Goal: Communication & Community: Ask a question

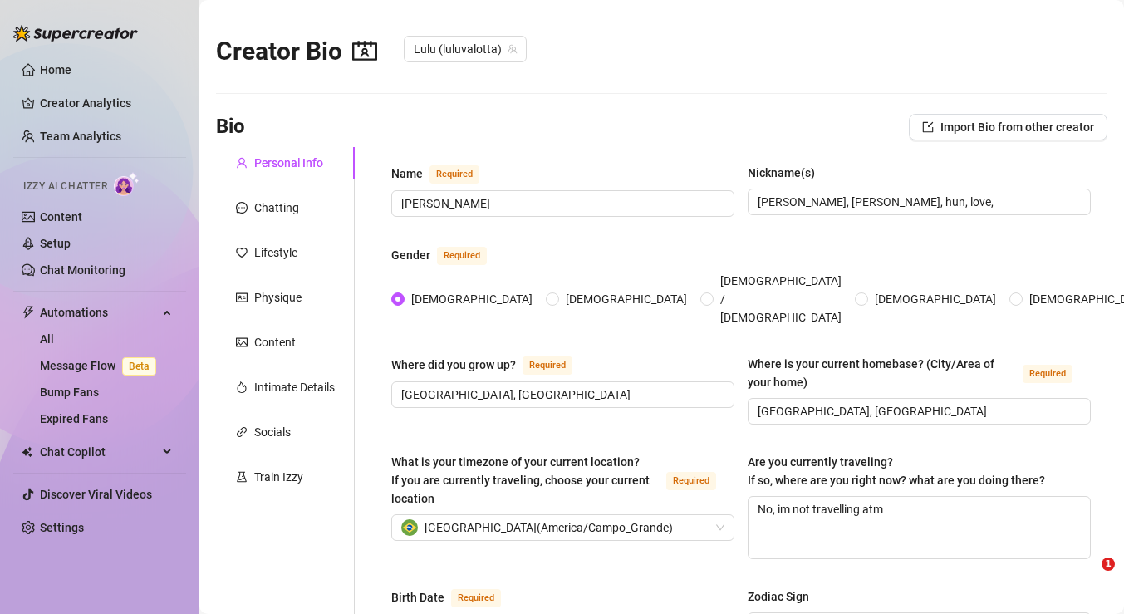
type input "[DATE]"
click at [128, 366] on span "Beta" at bounding box center [139, 366] width 34 height 18
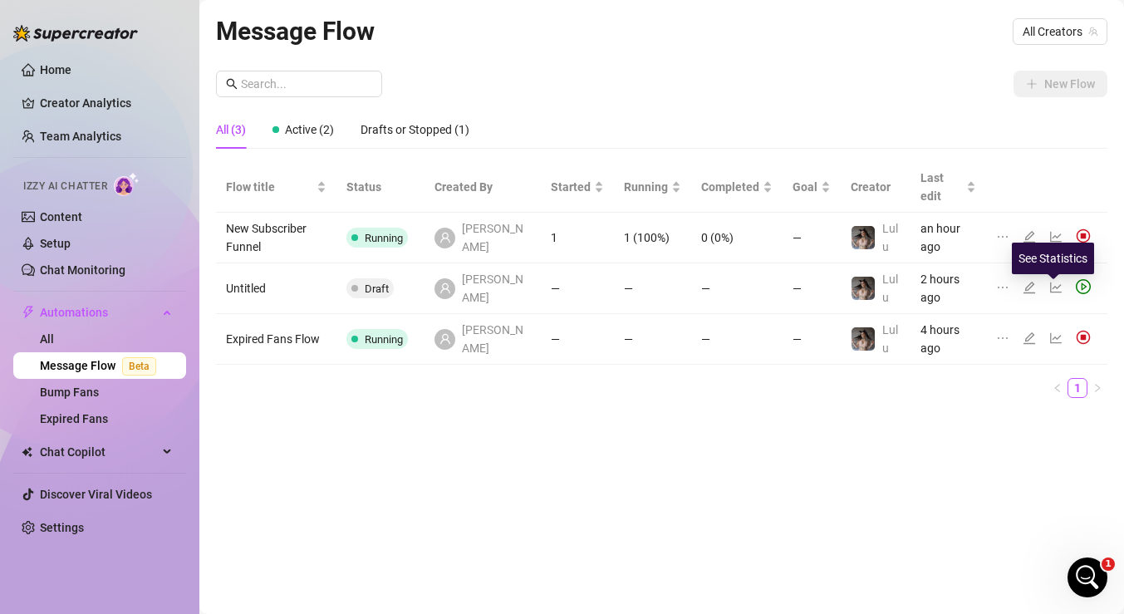
click at [1052, 332] on icon "line-chart" at bounding box center [1056, 338] width 13 height 13
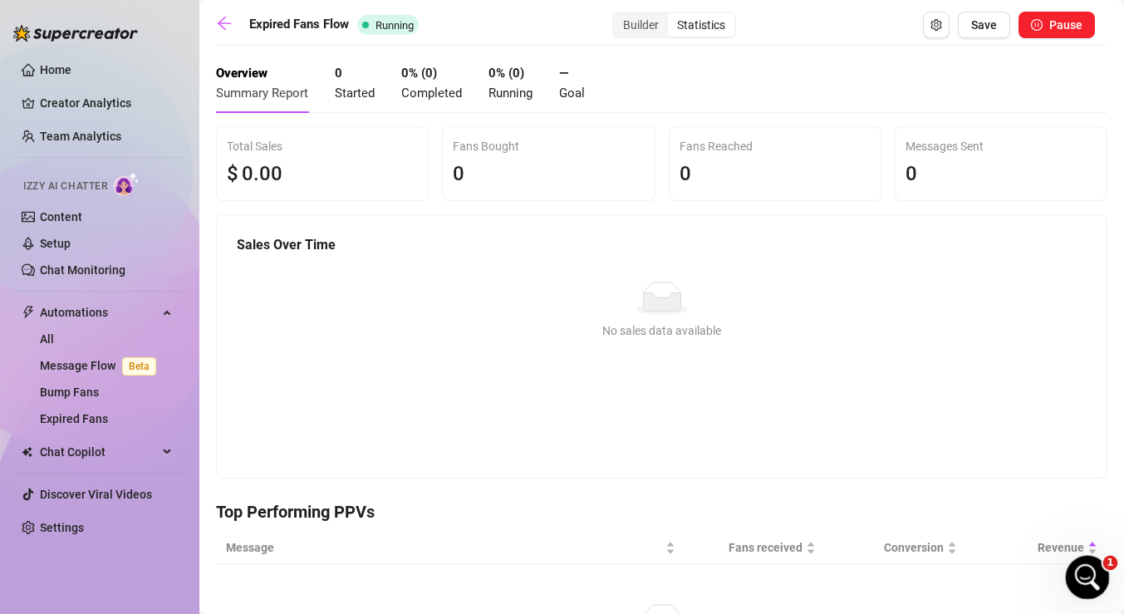
click at [1081, 569] on icon "Open Intercom Messenger" at bounding box center [1085, 575] width 27 height 27
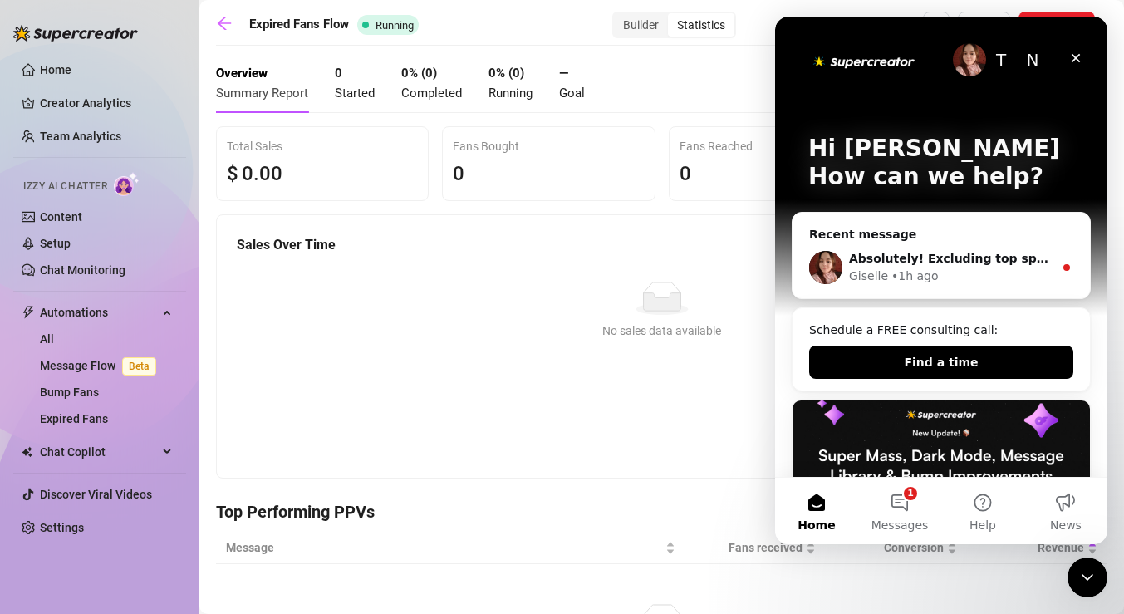
click at [924, 269] on div "• 1h ago" at bounding box center [915, 276] width 47 height 17
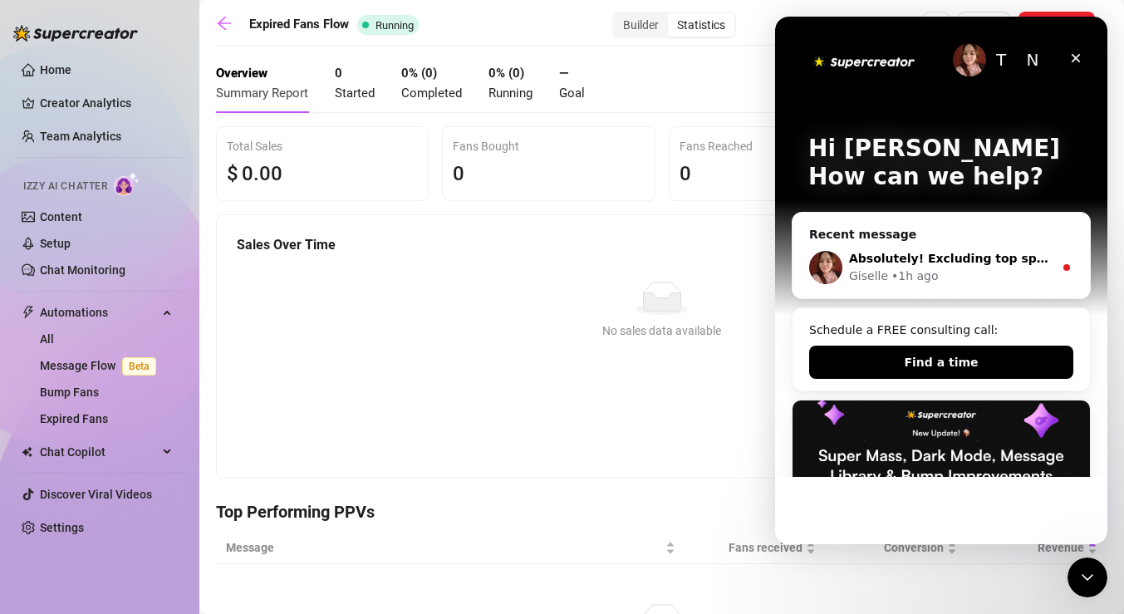
click at [1012, 271] on div "Giselle • 1h ago" at bounding box center [951, 276] width 204 height 17
click at [918, 504] on button "1 Messages" at bounding box center [899, 511] width 83 height 66
click at [1015, 217] on div "Recent message Absolutely! Excluding top spenders from [PERSON_NAME]’s messages…" at bounding box center [941, 255] width 299 height 87
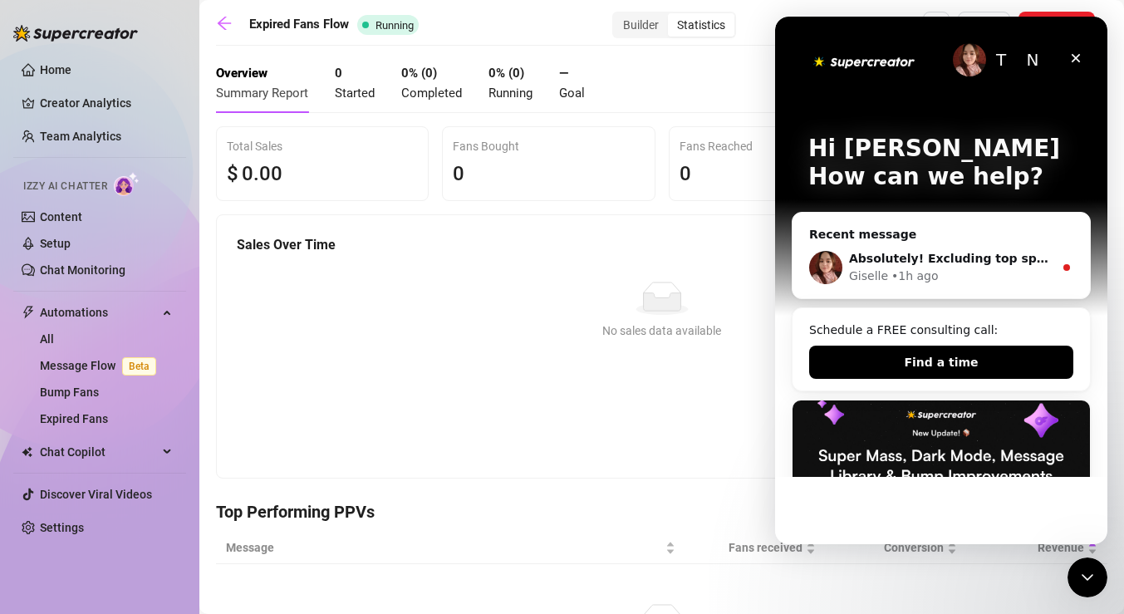
click at [966, 64] on img "Intercom messenger" at bounding box center [969, 59] width 33 height 33
click at [1078, 54] on icon "Close" at bounding box center [1075, 58] width 13 height 13
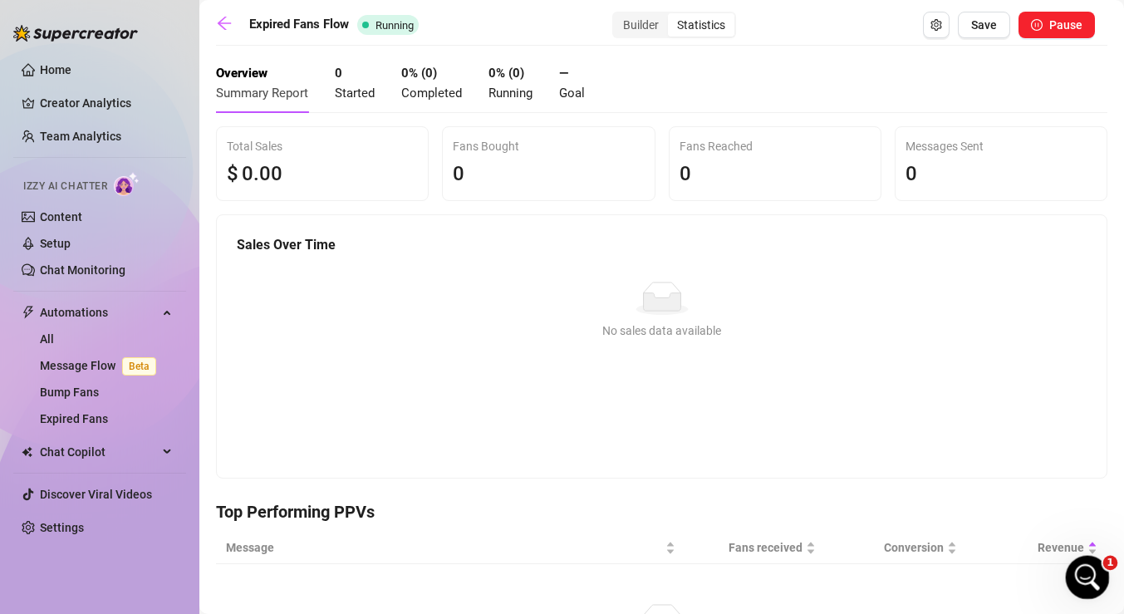
click at [1102, 579] on div "Open Intercom Messenger" at bounding box center [1085, 575] width 55 height 55
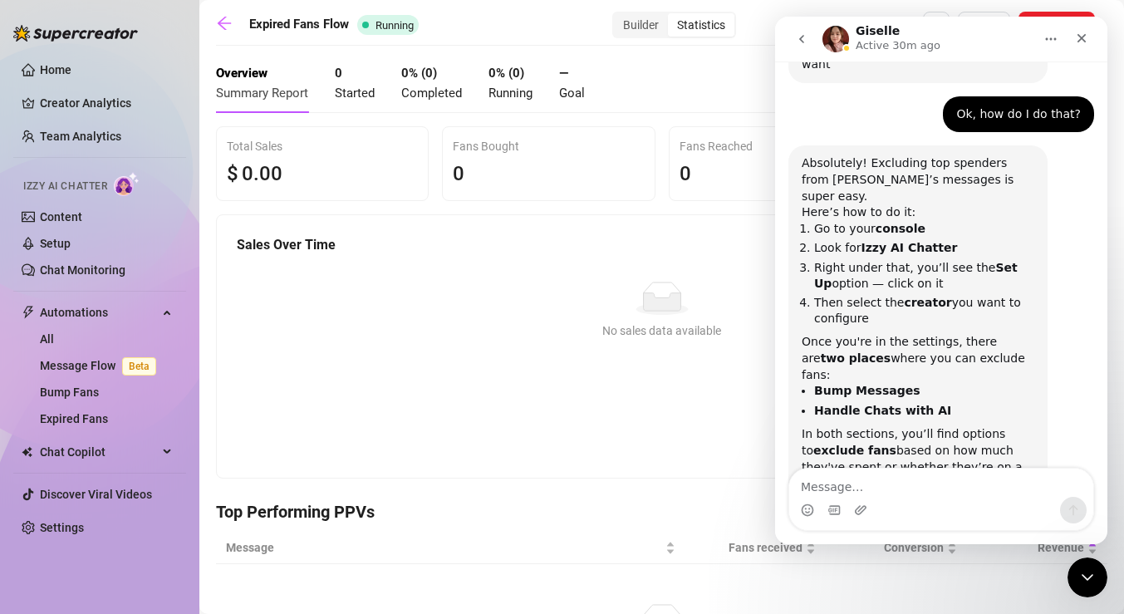
scroll to position [1463, 0]
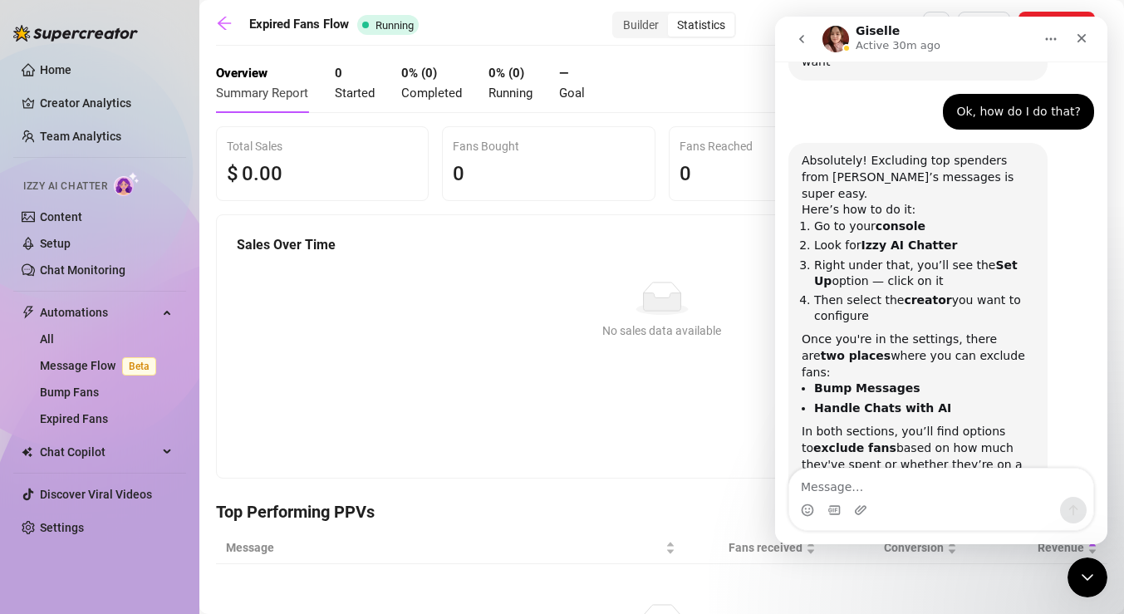
click at [909, 492] on textarea "Message…" at bounding box center [941, 483] width 304 height 28
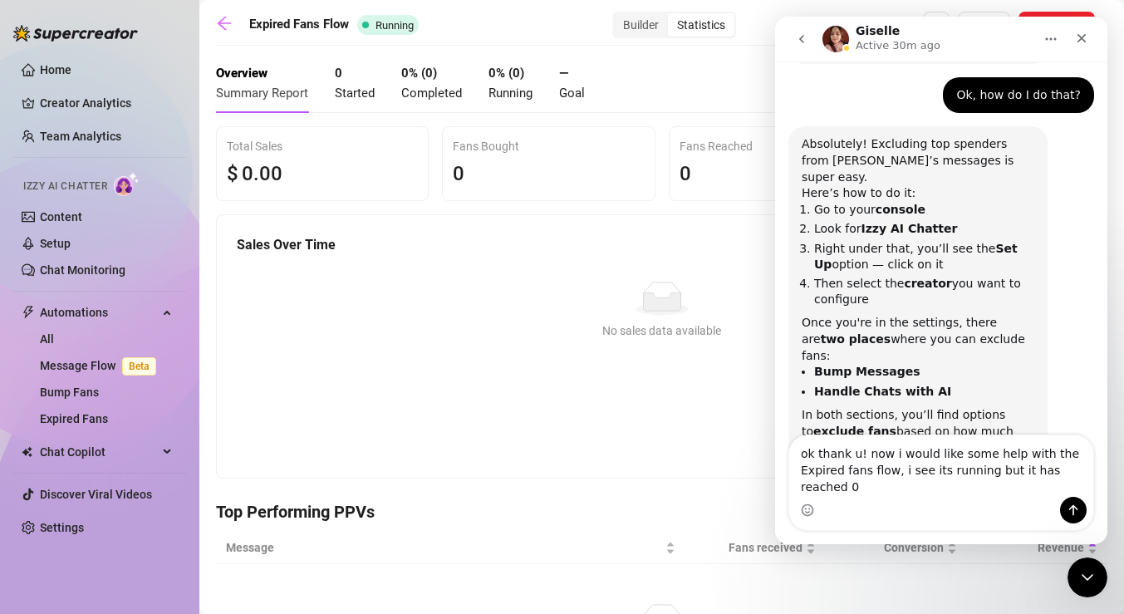
scroll to position [1496, 0]
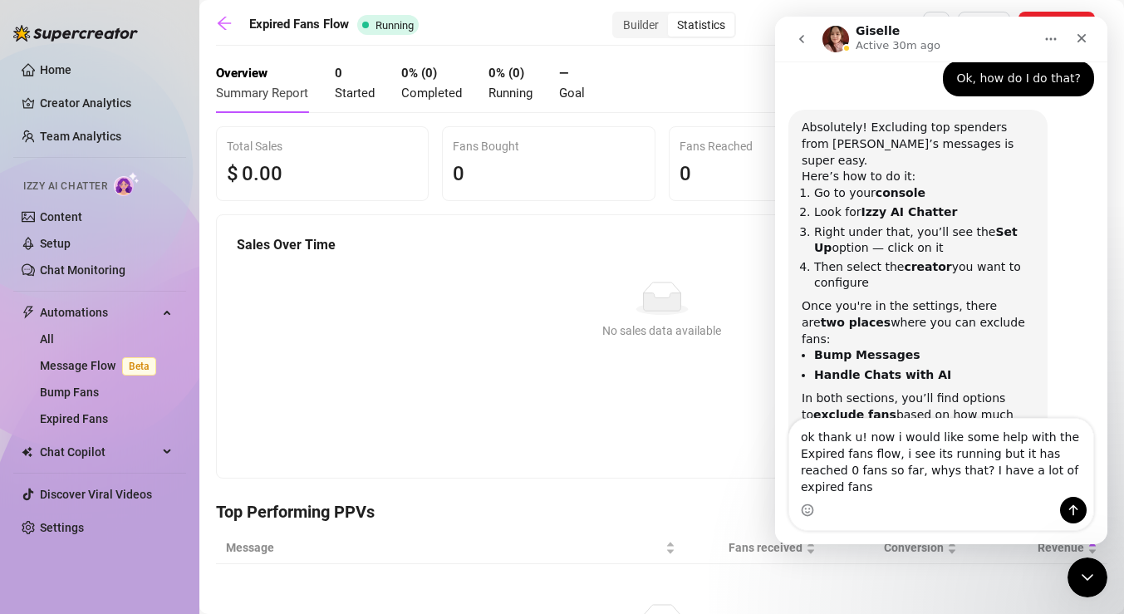
type textarea "ok thank u! now i would like some help with the Expired fans flow, i see its ru…"
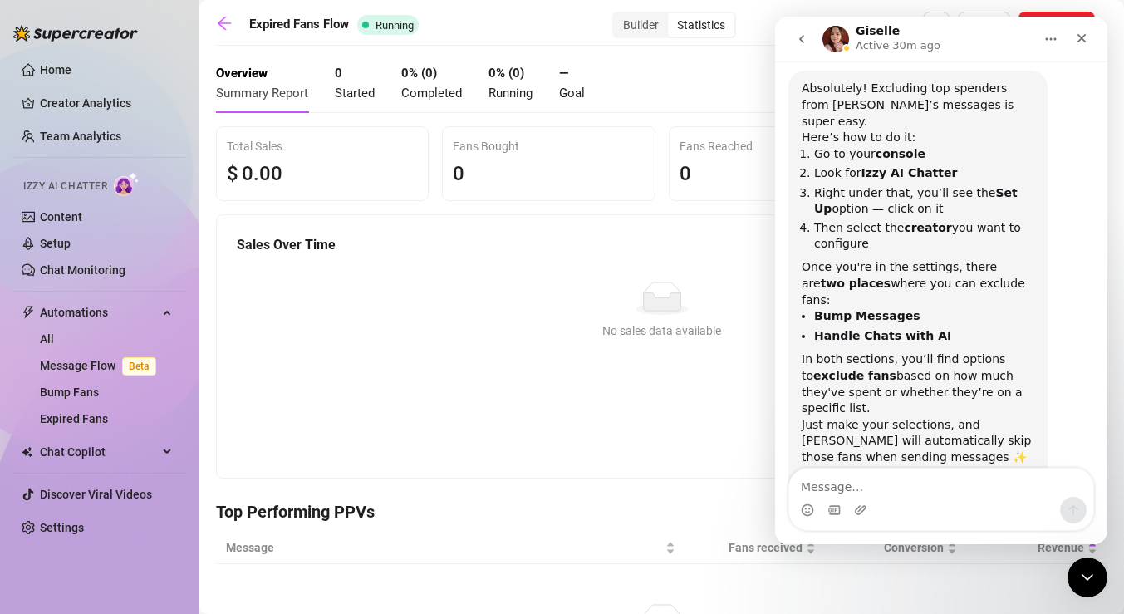
scroll to position [1561, 0]
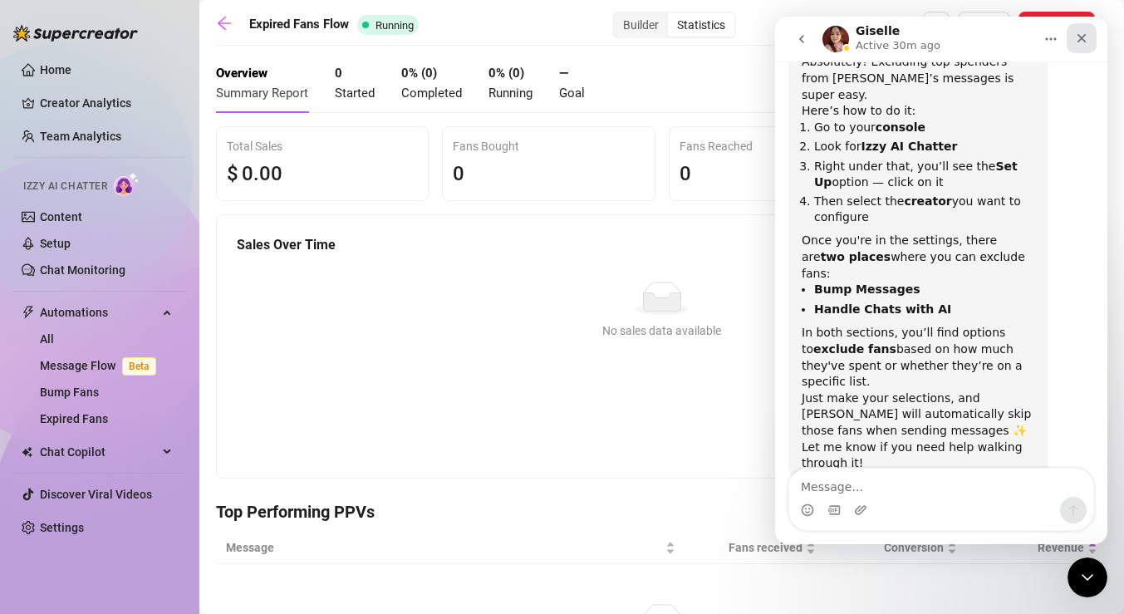
click at [1080, 37] on icon "Close" at bounding box center [1081, 38] width 13 height 13
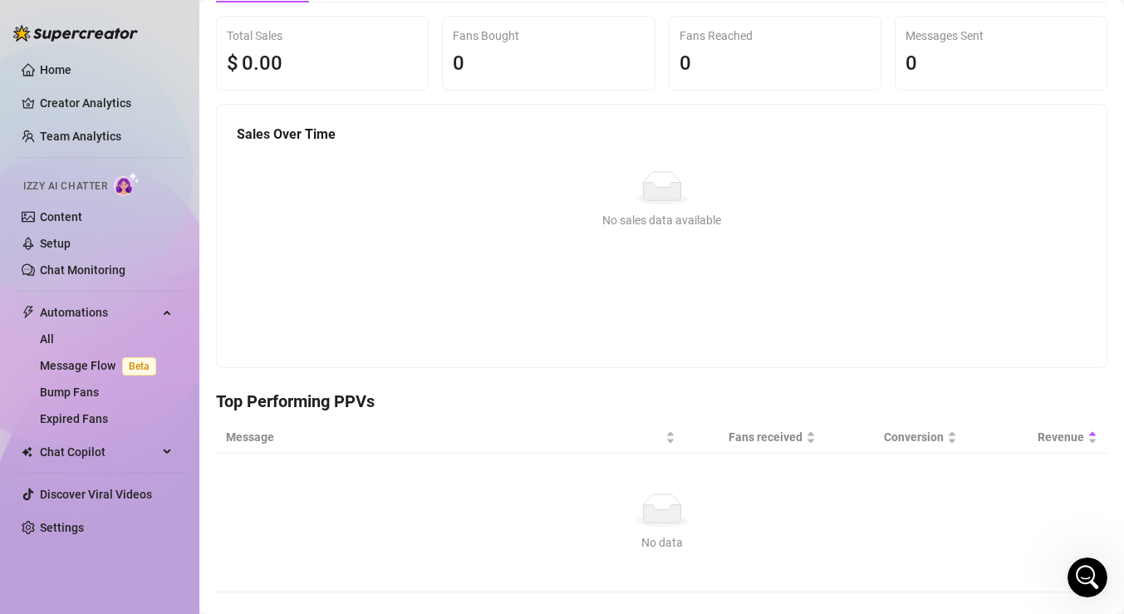
scroll to position [0, 0]
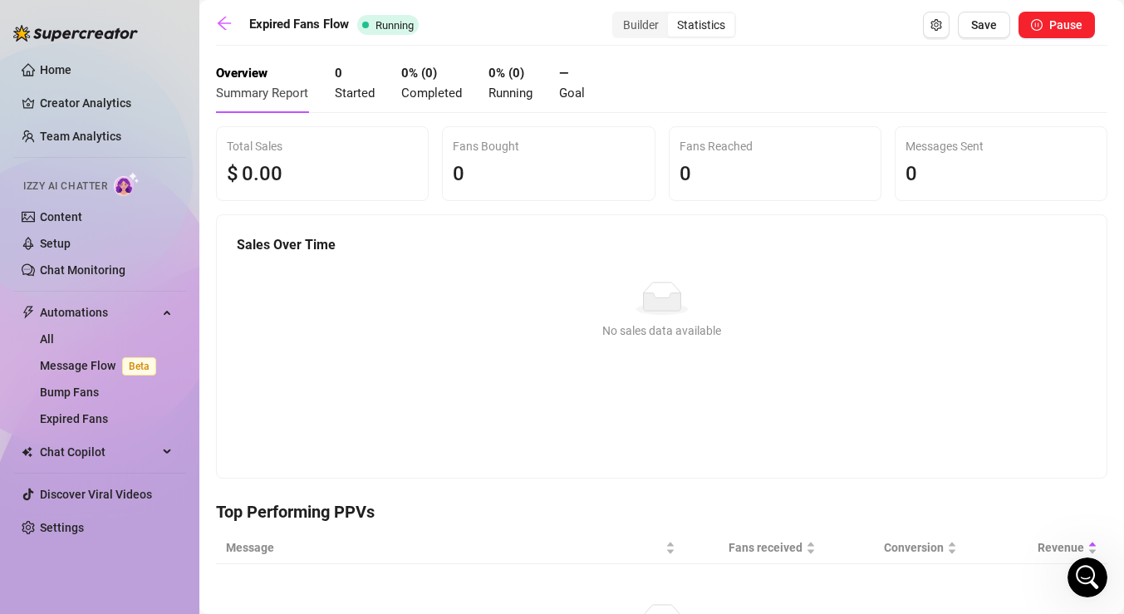
click at [345, 81] on div "0 Started" at bounding box center [355, 83] width 40 height 39
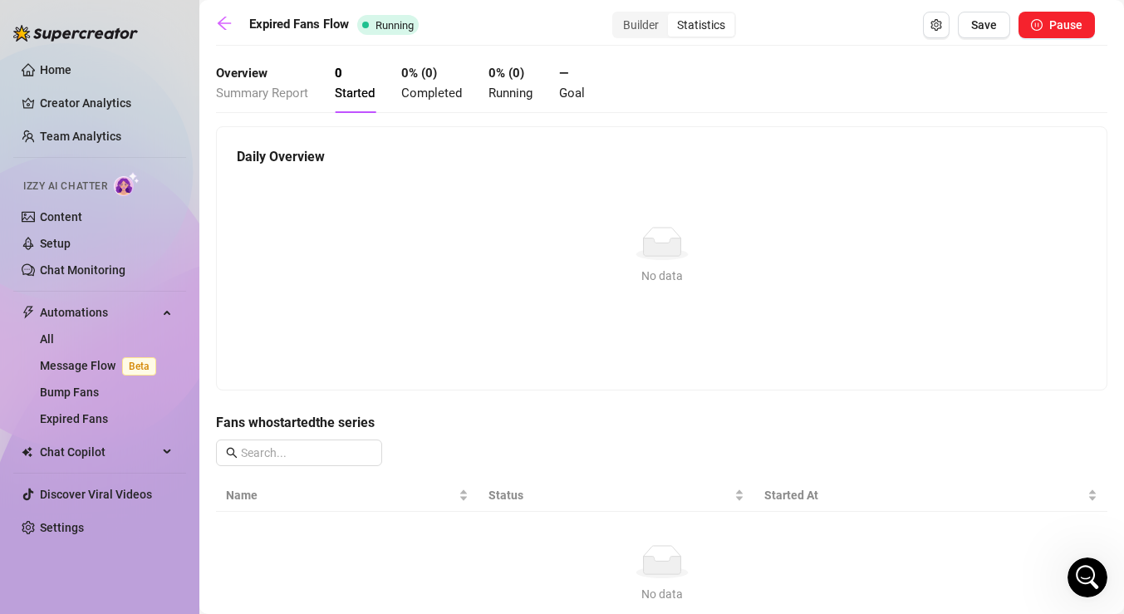
click at [231, 35] on div "Expired Fans Flow Running Builder Statistics Save Pause" at bounding box center [655, 25] width 879 height 27
click at [224, 23] on icon "arrow-left" at bounding box center [224, 23] width 17 height 17
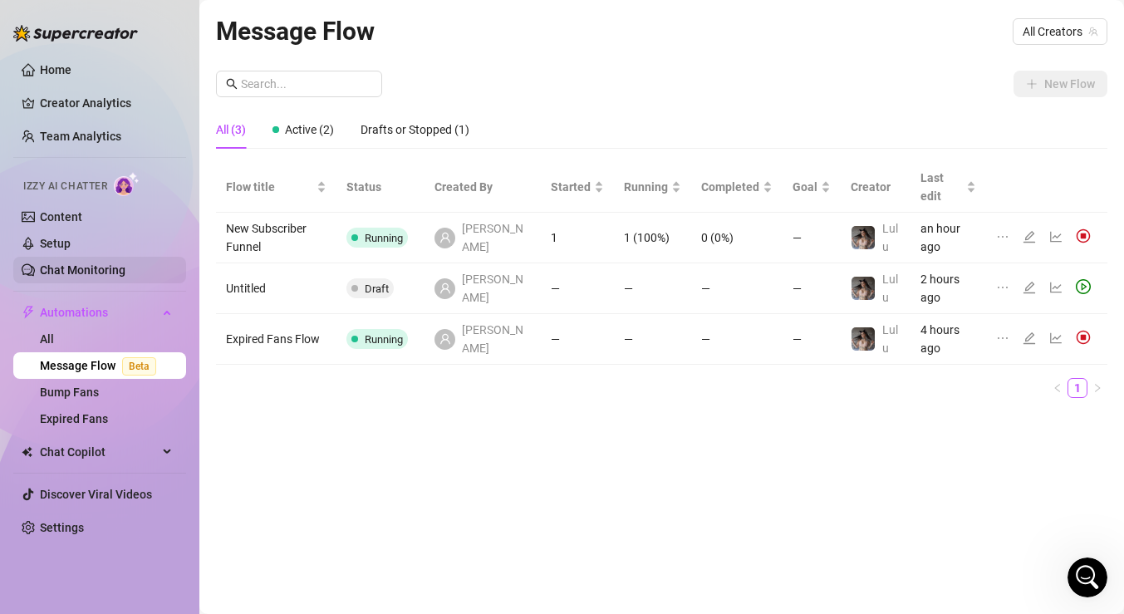
click at [125, 269] on link "Chat Monitoring" at bounding box center [83, 269] width 86 height 13
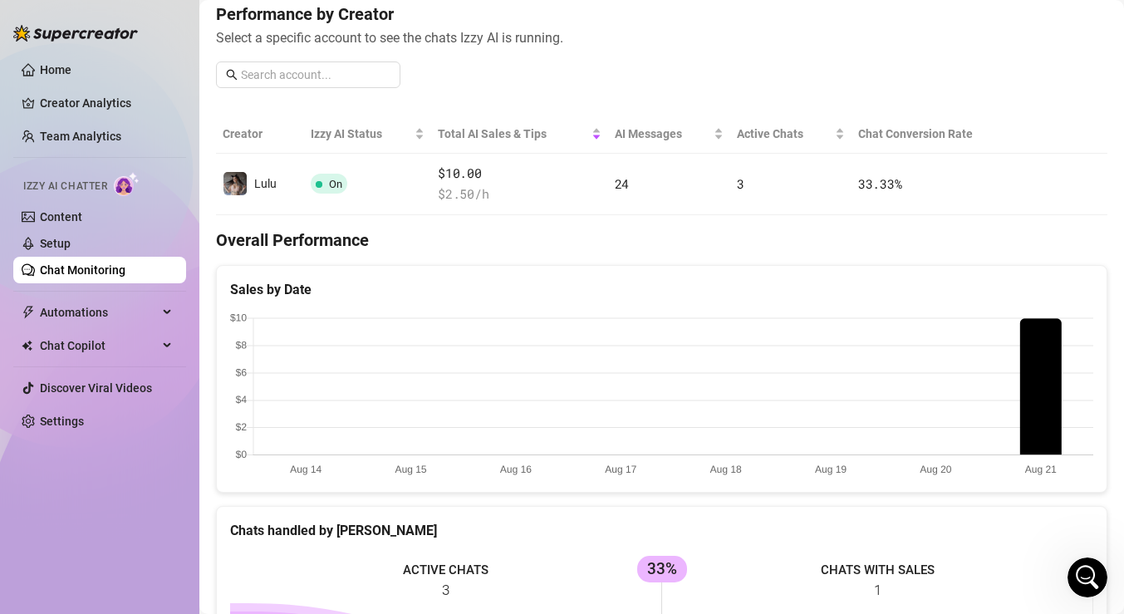
scroll to position [204, 0]
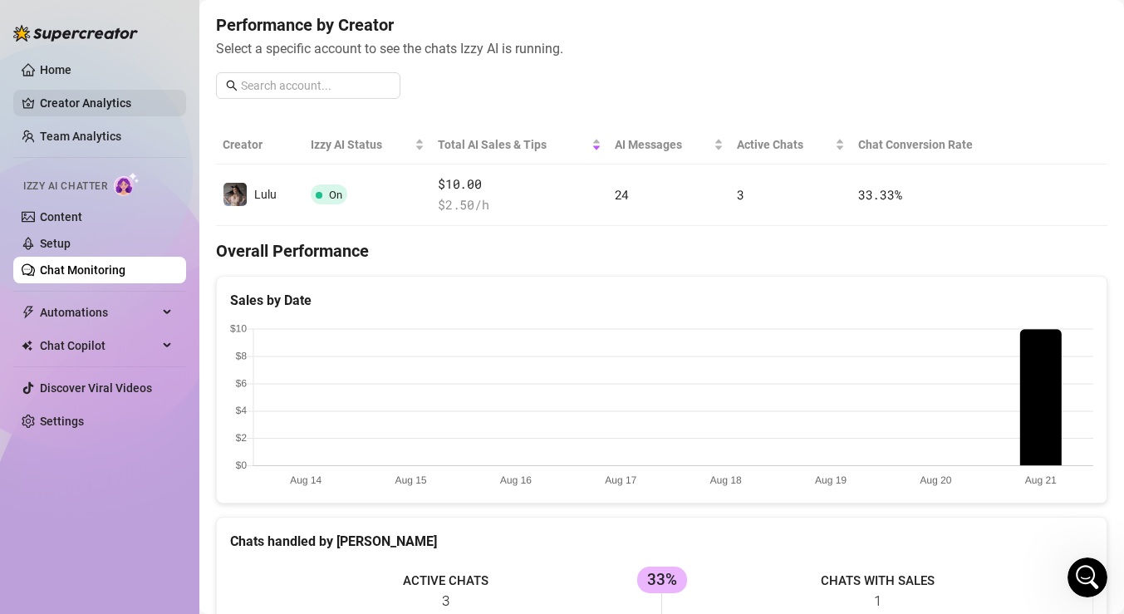
click at [125, 106] on link "Creator Analytics" at bounding box center [106, 103] width 133 height 27
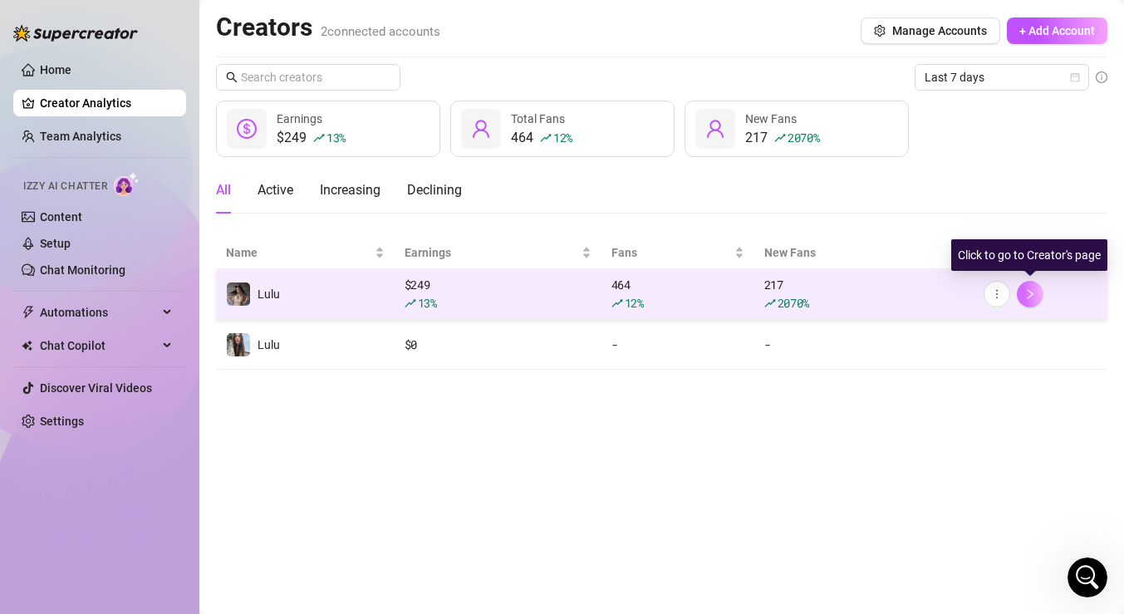
click at [1032, 294] on icon "right" at bounding box center [1031, 294] width 6 height 10
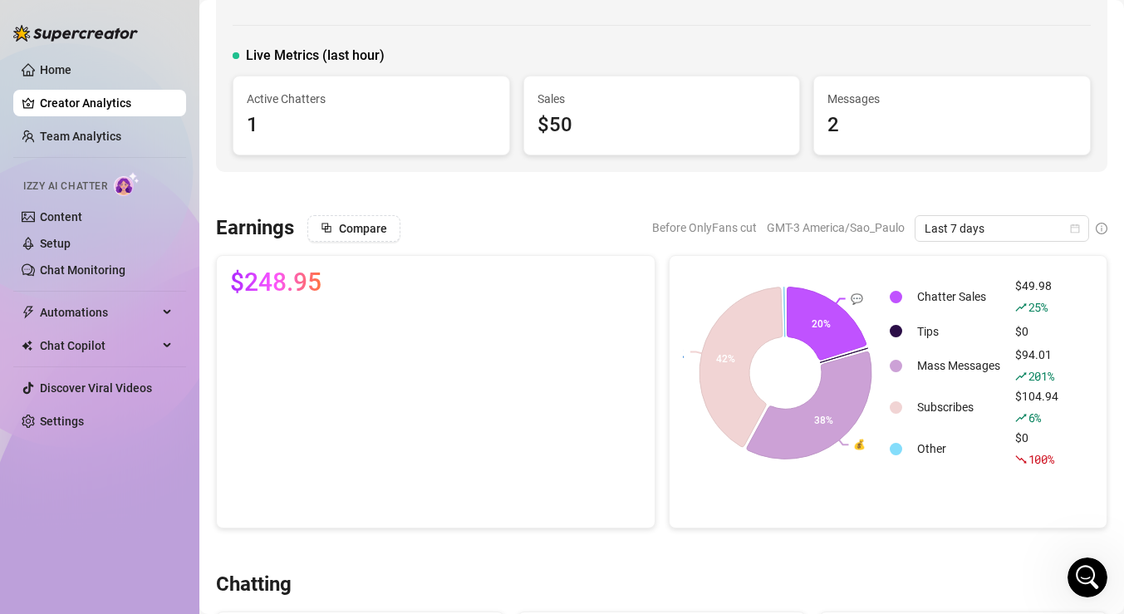
scroll to position [82, 0]
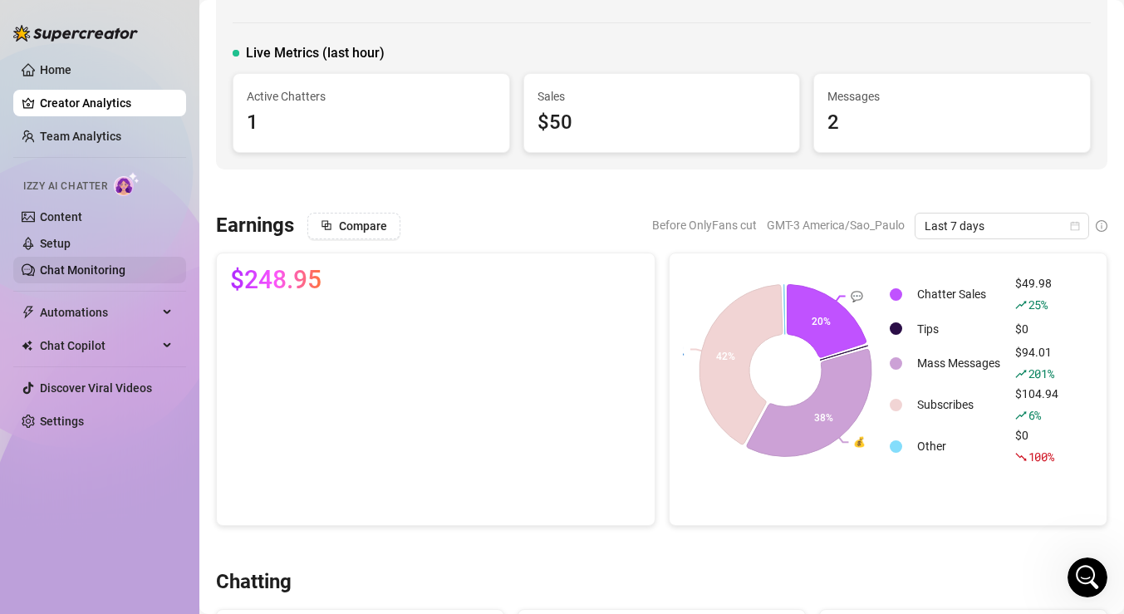
click at [111, 270] on link "Chat Monitoring" at bounding box center [83, 269] width 86 height 13
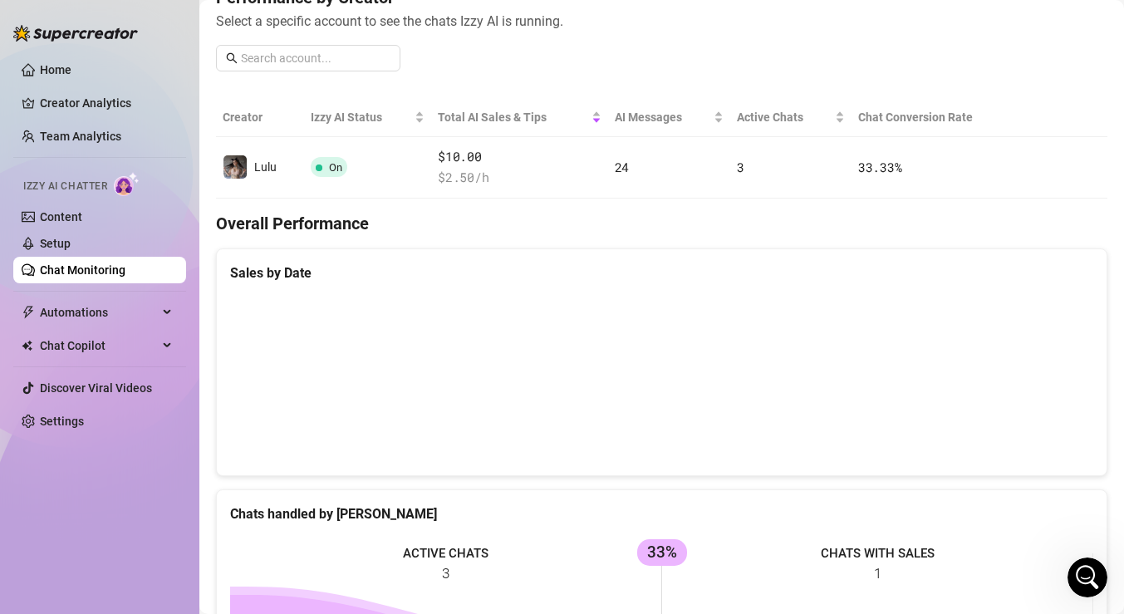
scroll to position [190, 0]
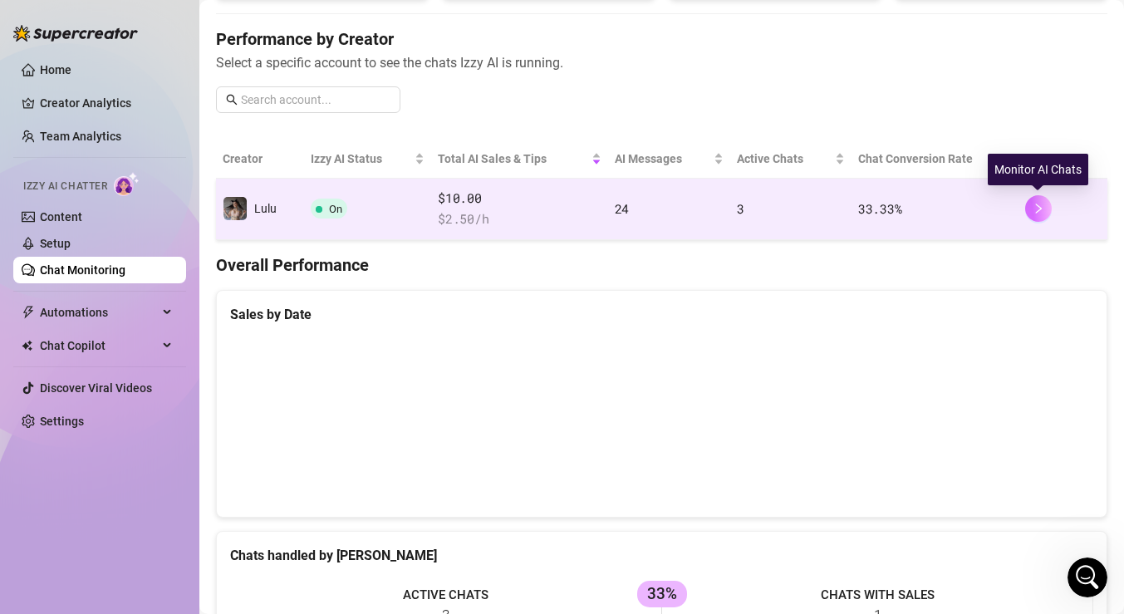
click at [1045, 211] on button "button" at bounding box center [1038, 208] width 27 height 27
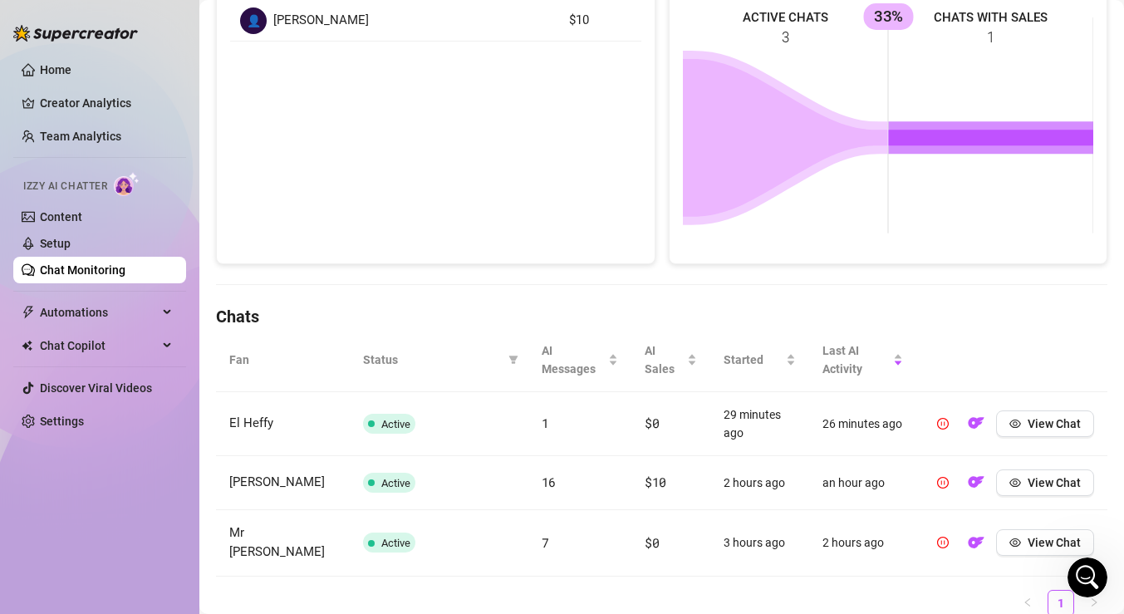
scroll to position [343, 0]
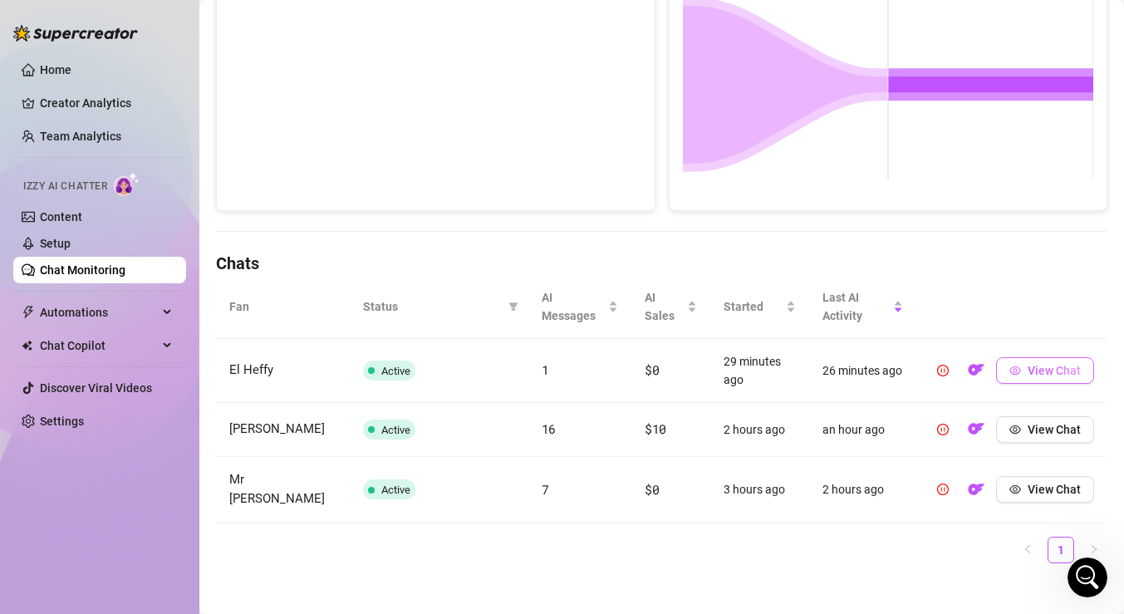
click at [1045, 373] on span "View Chat" at bounding box center [1054, 370] width 53 height 13
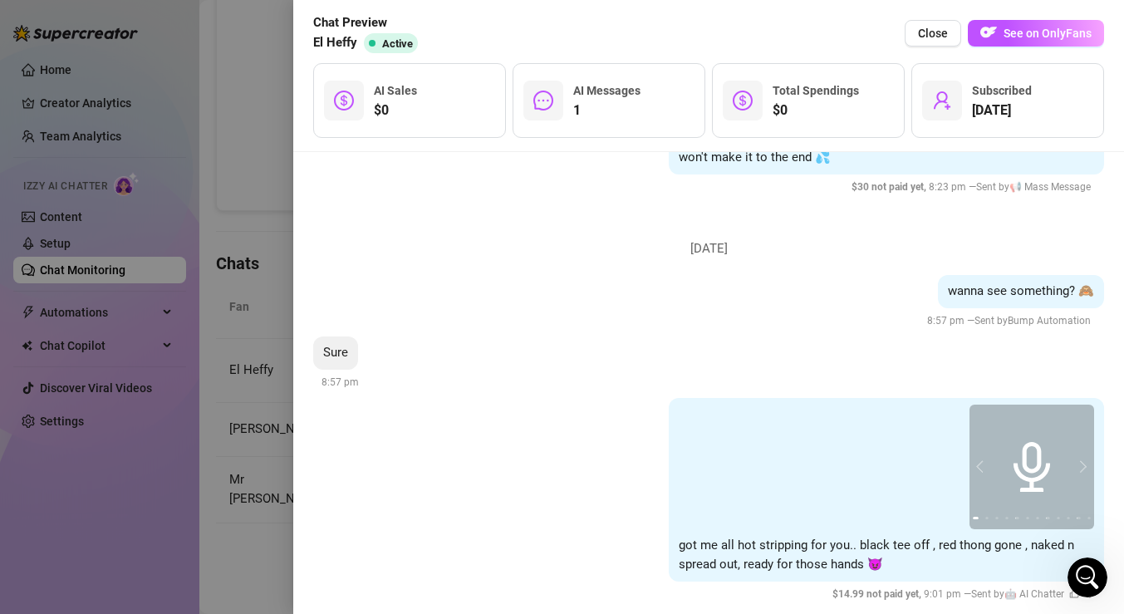
scroll to position [288, 0]
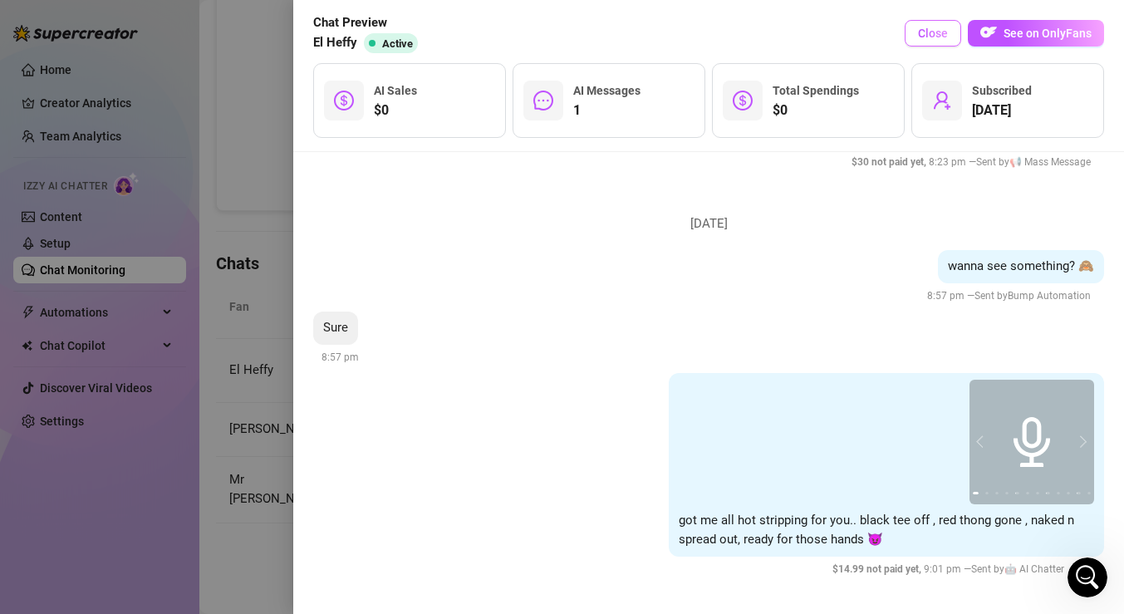
click at [946, 34] on span "Close" at bounding box center [933, 33] width 30 height 13
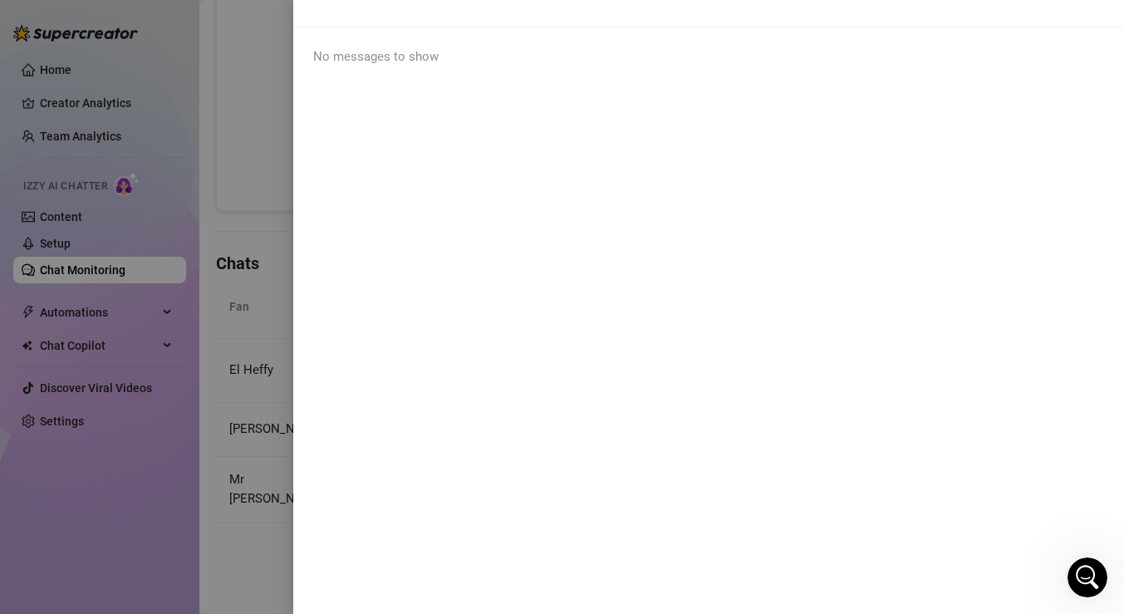
scroll to position [0, 0]
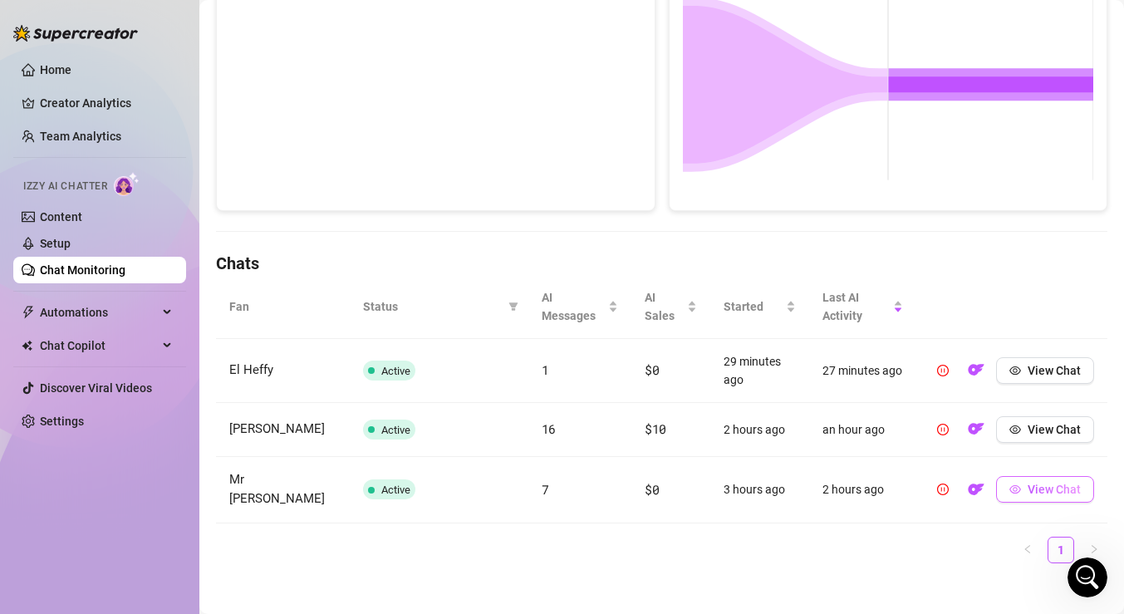
click at [1023, 488] on button "View Chat" at bounding box center [1045, 489] width 98 height 27
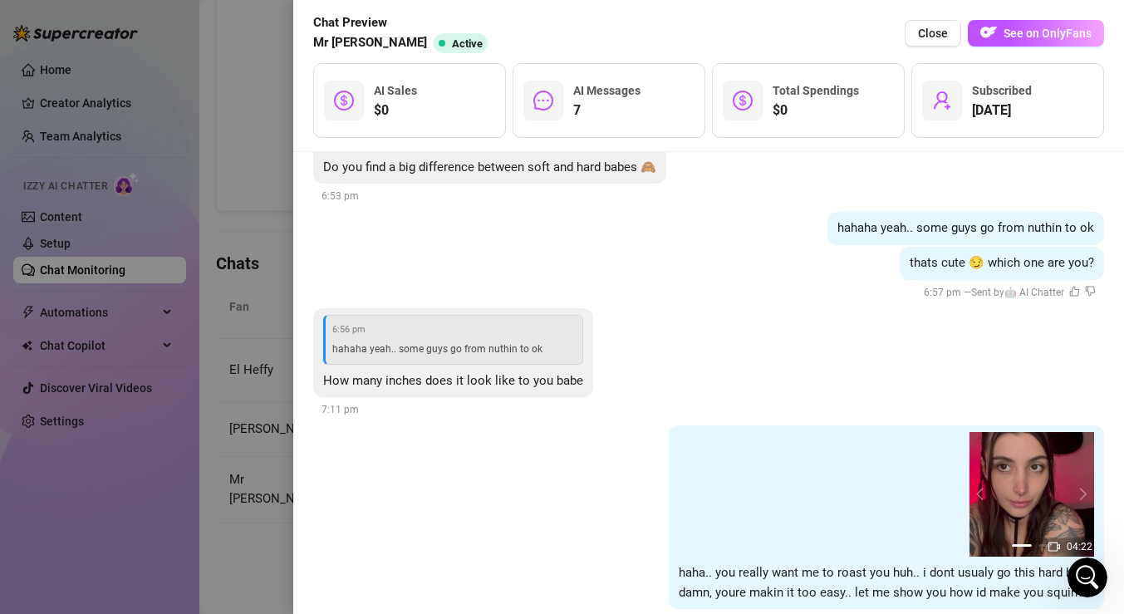
scroll to position [1504, 0]
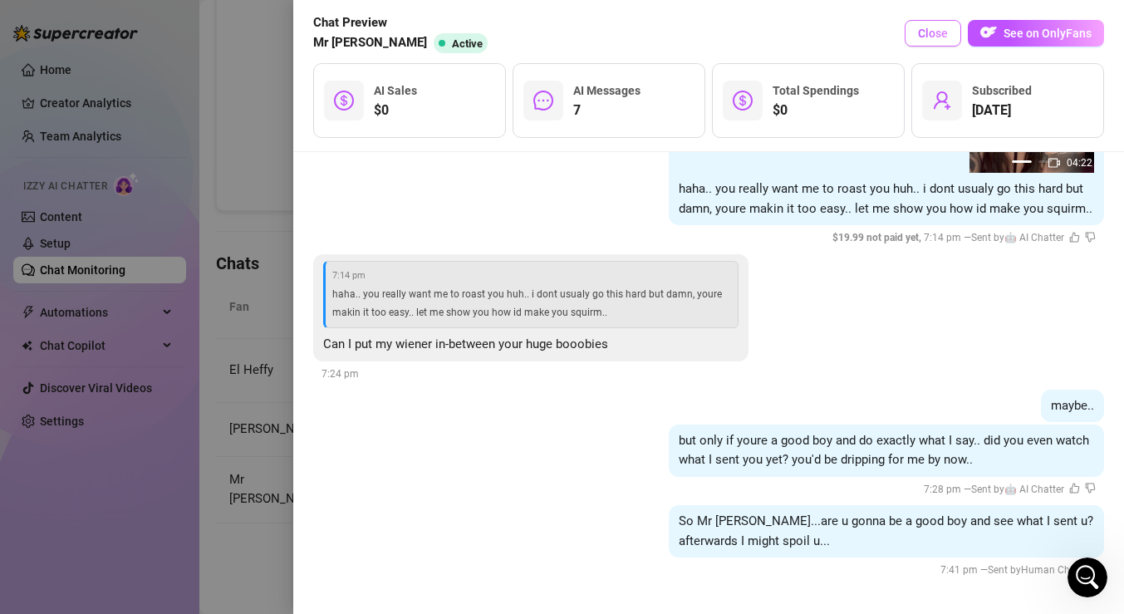
click at [940, 37] on span "Close" at bounding box center [933, 33] width 30 height 13
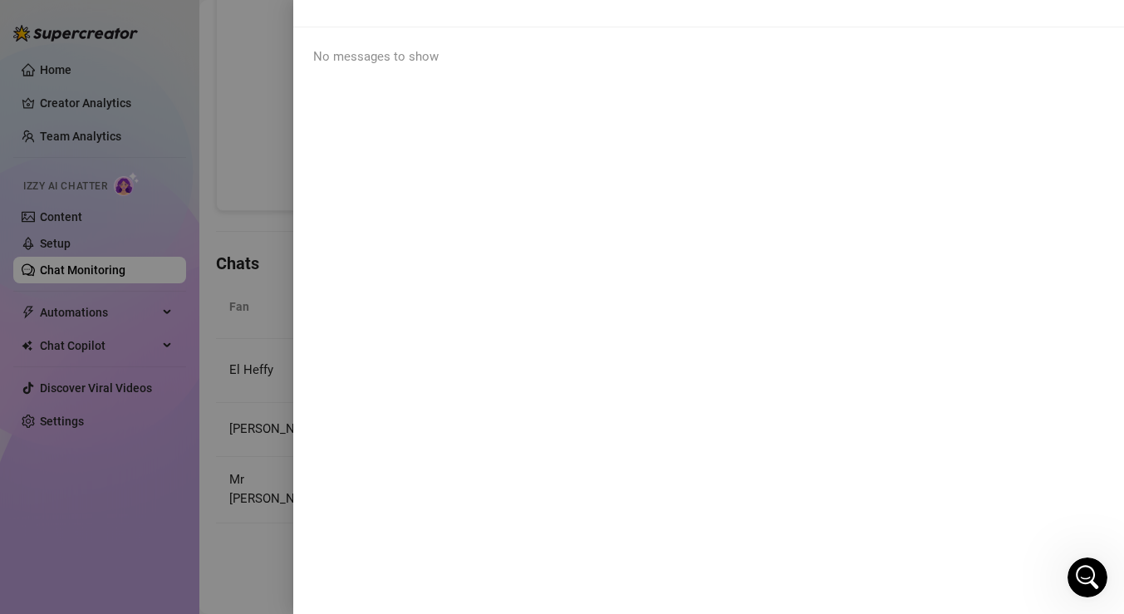
scroll to position [0, 0]
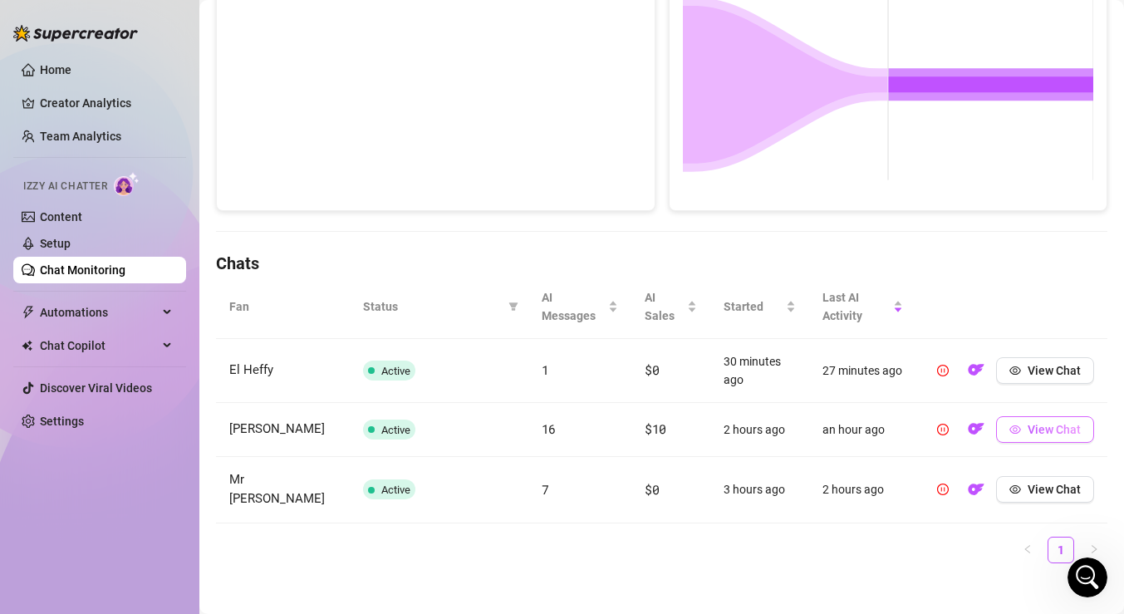
click at [1048, 430] on span "View Chat" at bounding box center [1054, 429] width 53 height 13
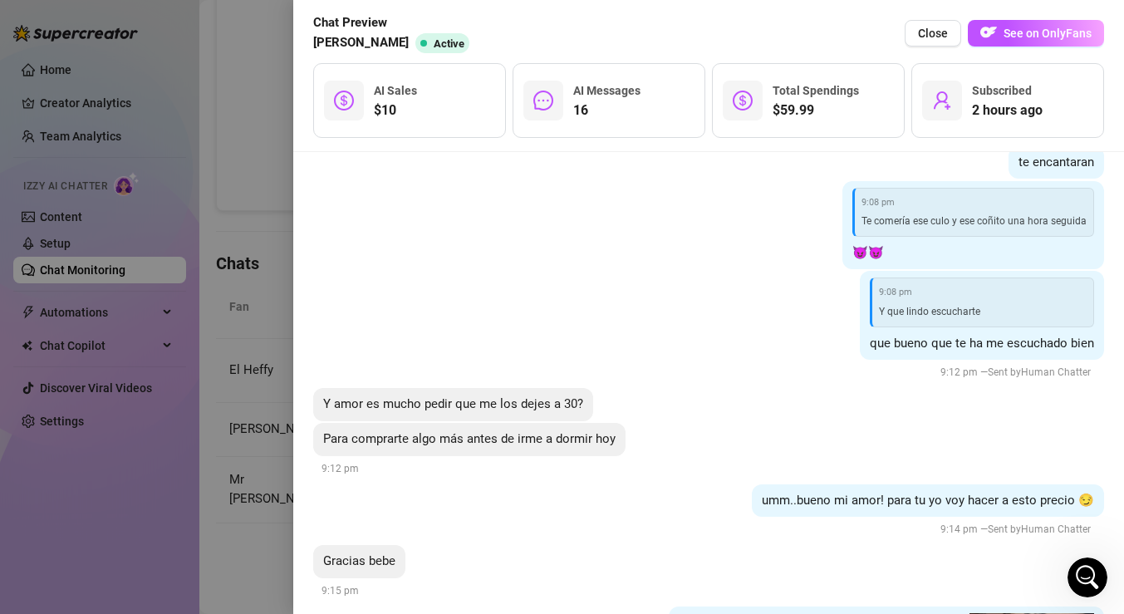
scroll to position [5460, 0]
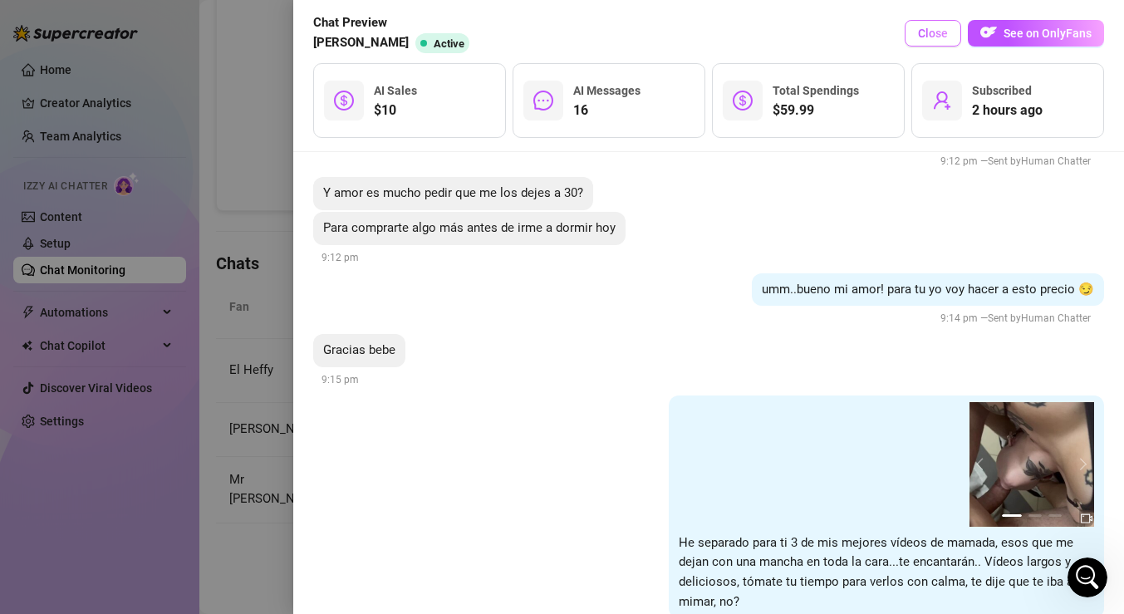
click at [940, 28] on span "Close" at bounding box center [933, 33] width 30 height 13
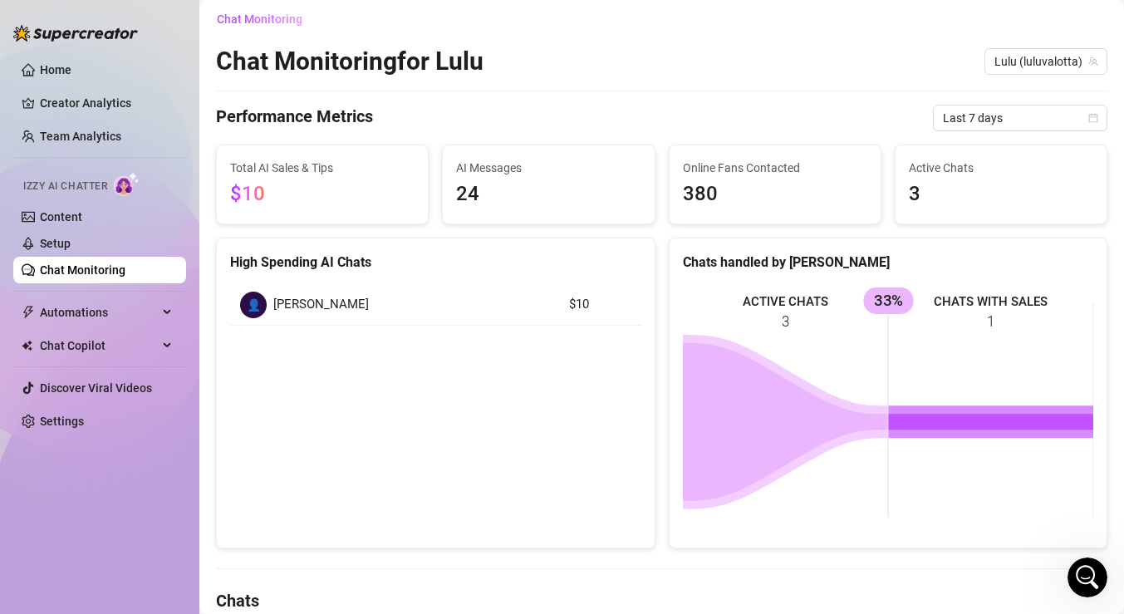
scroll to position [0, 0]
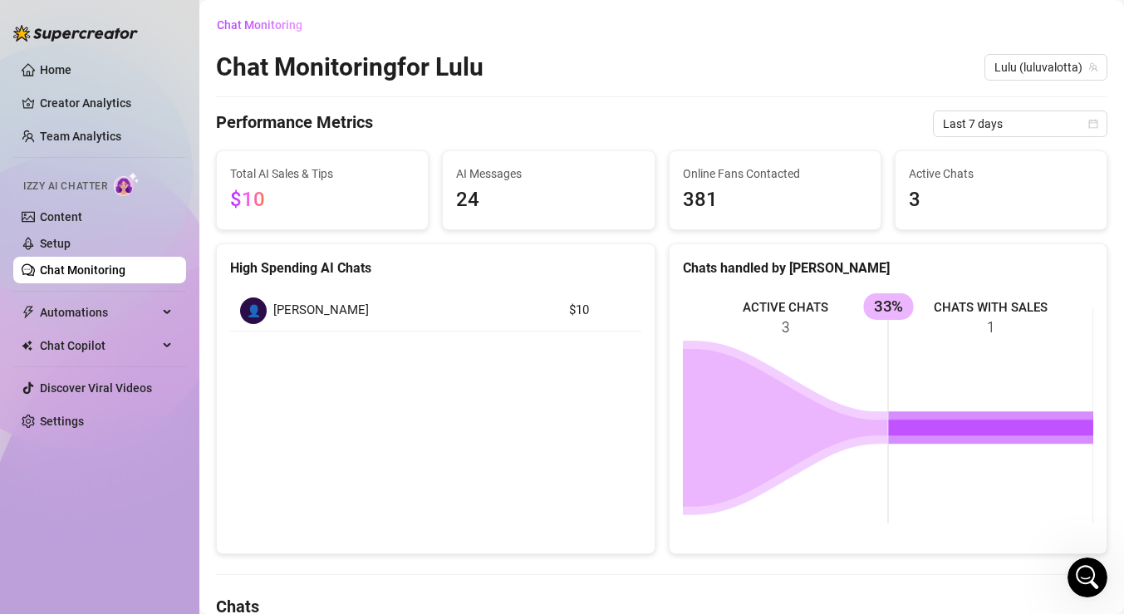
click at [819, 76] on div "Chat Monitoring for [PERSON_NAME] (luluvalotta)" at bounding box center [662, 68] width 892 height 32
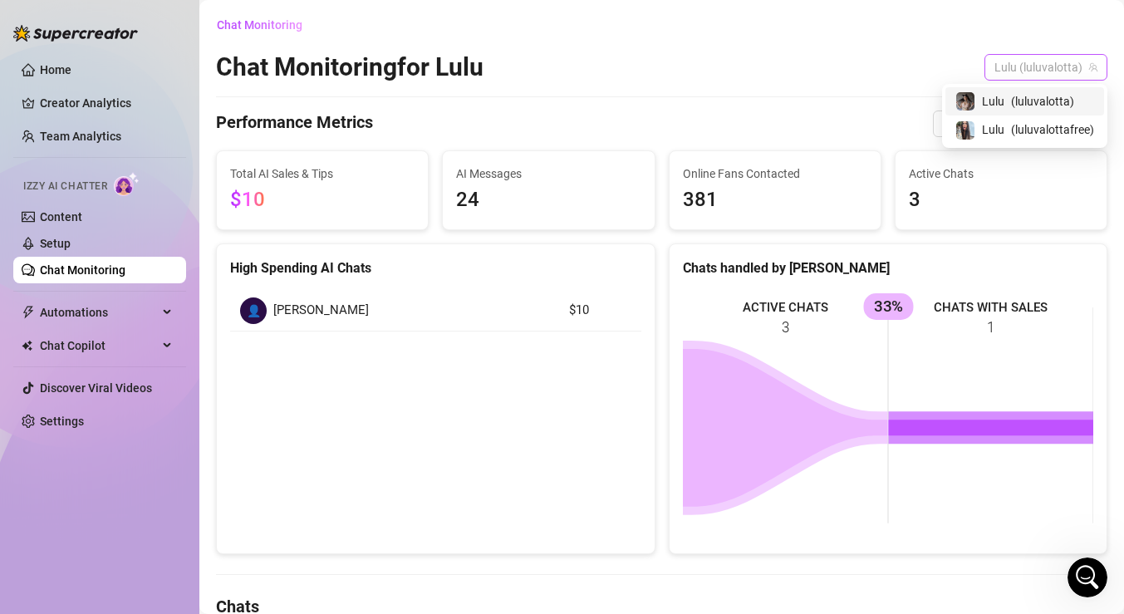
click at [1027, 66] on span "Lulu (luluvalotta)" at bounding box center [1046, 67] width 103 height 25
click at [907, 27] on div "Chat Monitoring" at bounding box center [662, 25] width 892 height 27
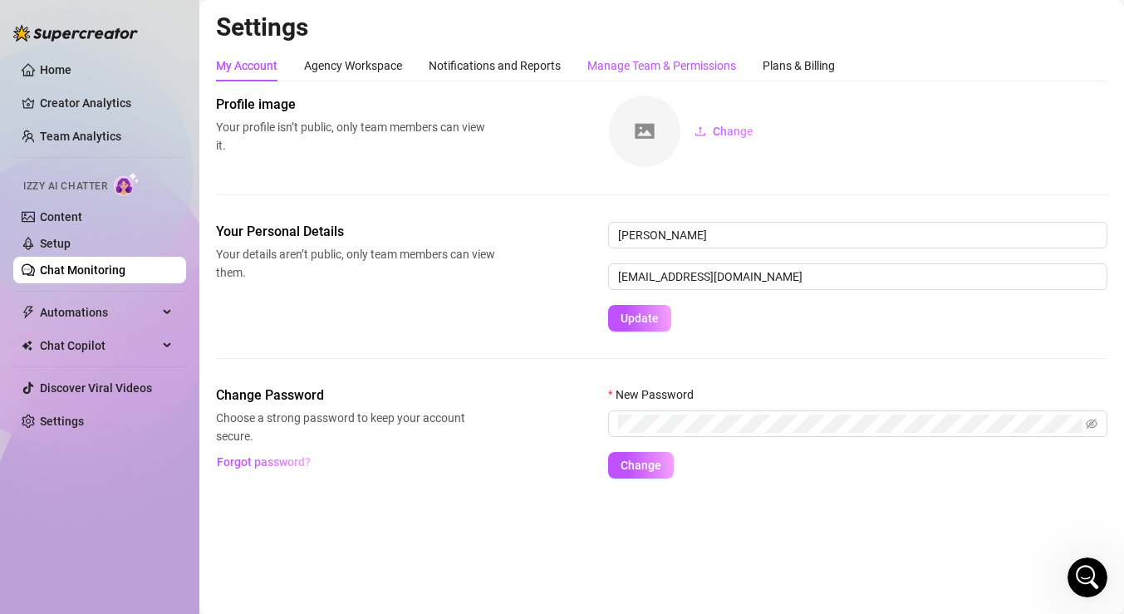
click at [670, 63] on div "Manage Team & Permissions" at bounding box center [662, 66] width 149 height 18
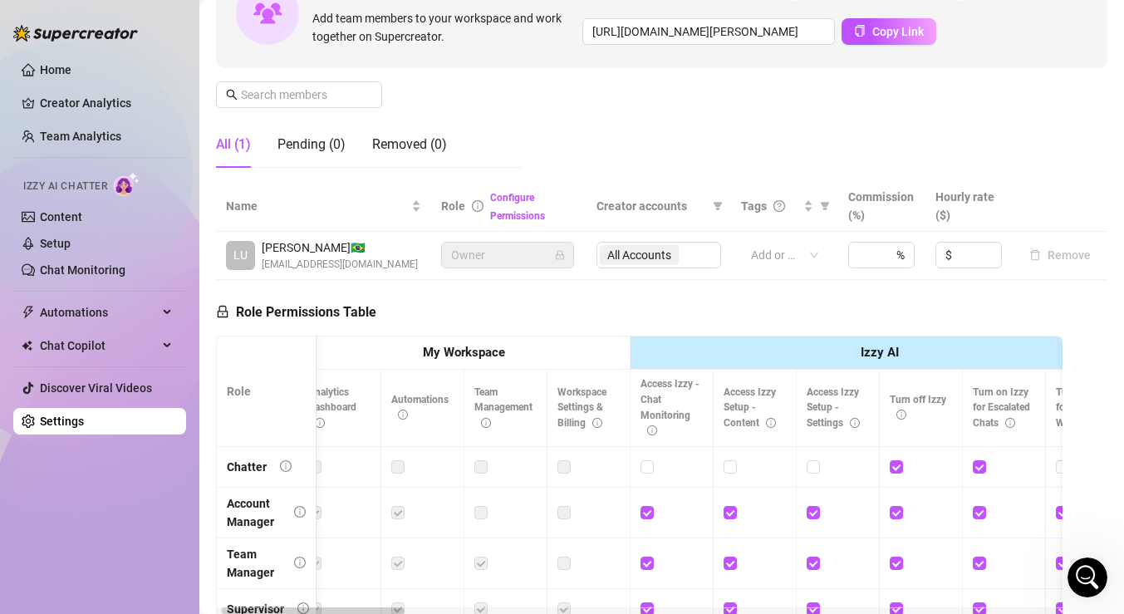
scroll to position [0, 22]
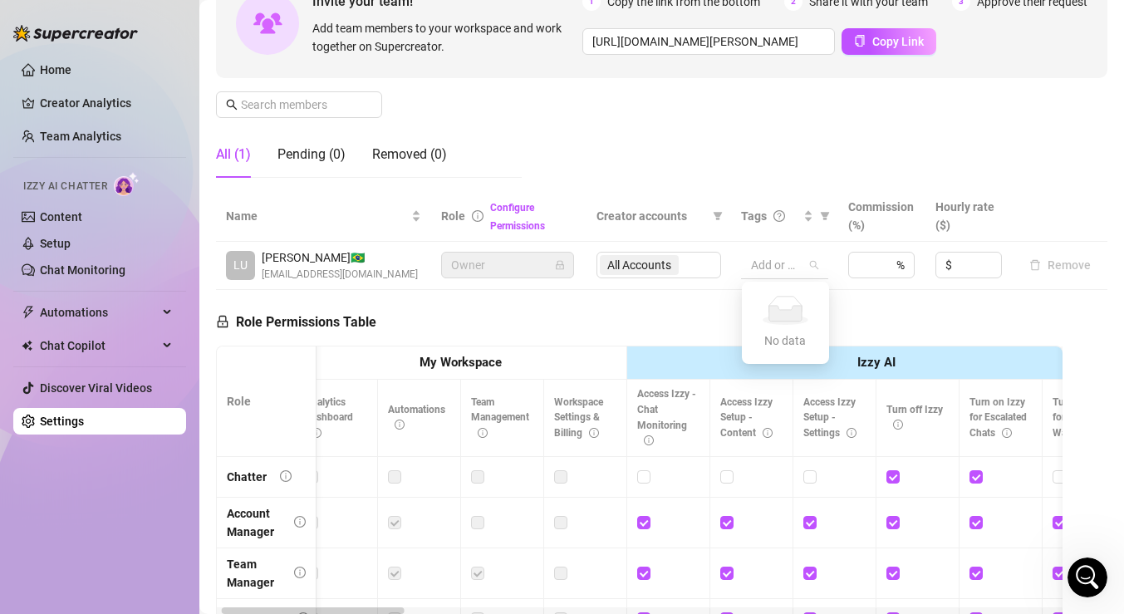
click at [796, 268] on div at bounding box center [776, 264] width 63 height 23
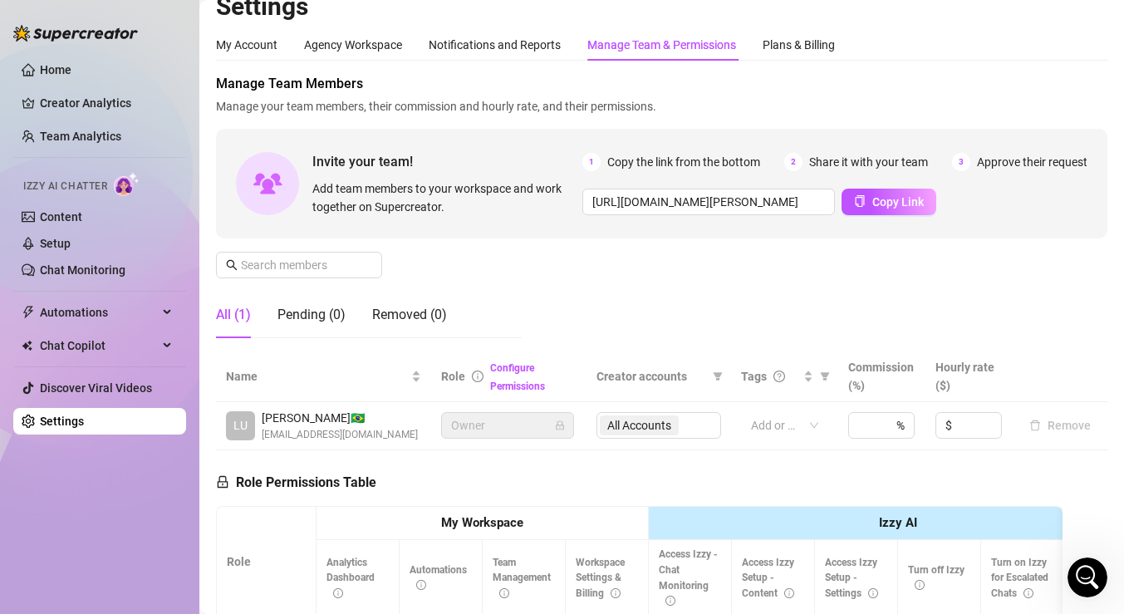
scroll to position [0, 0]
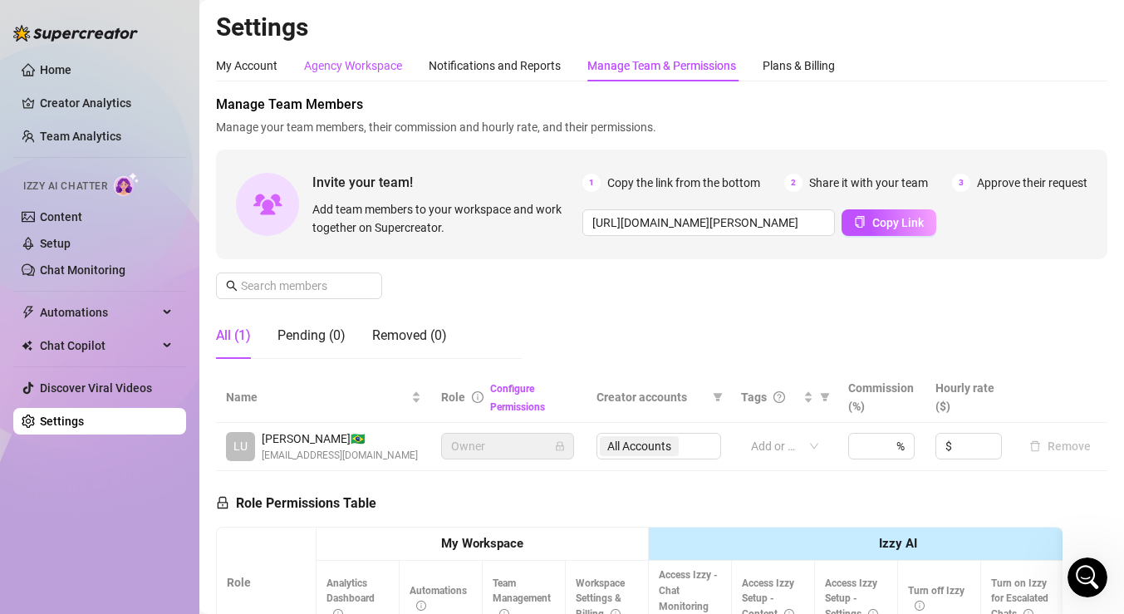
click at [375, 73] on div "Agency Workspace" at bounding box center [353, 66] width 98 height 18
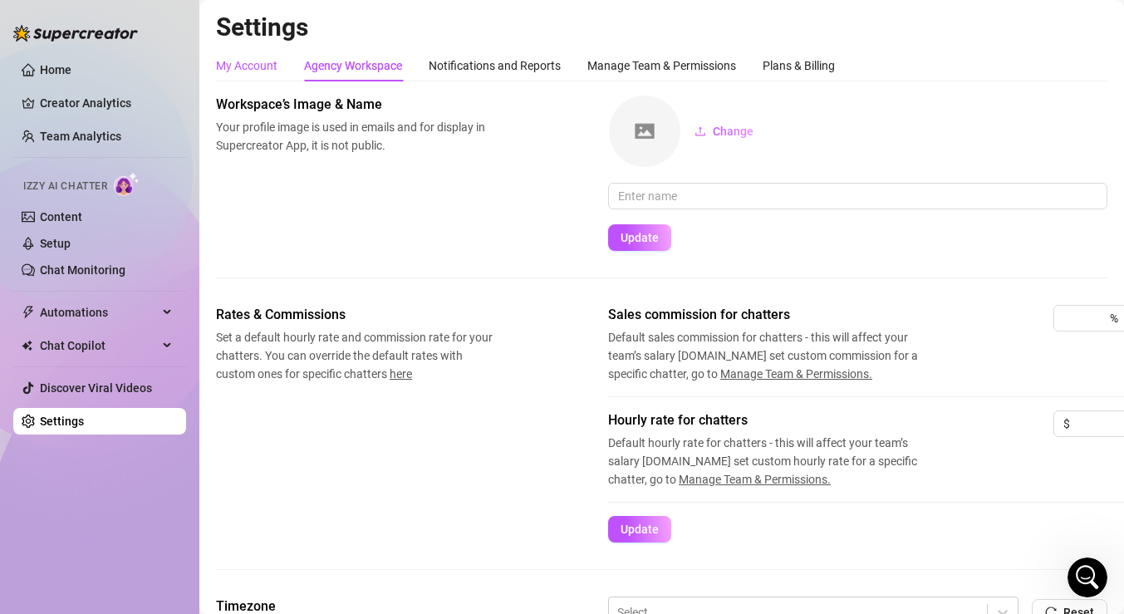
click at [238, 68] on div "My Account" at bounding box center [246, 66] width 61 height 18
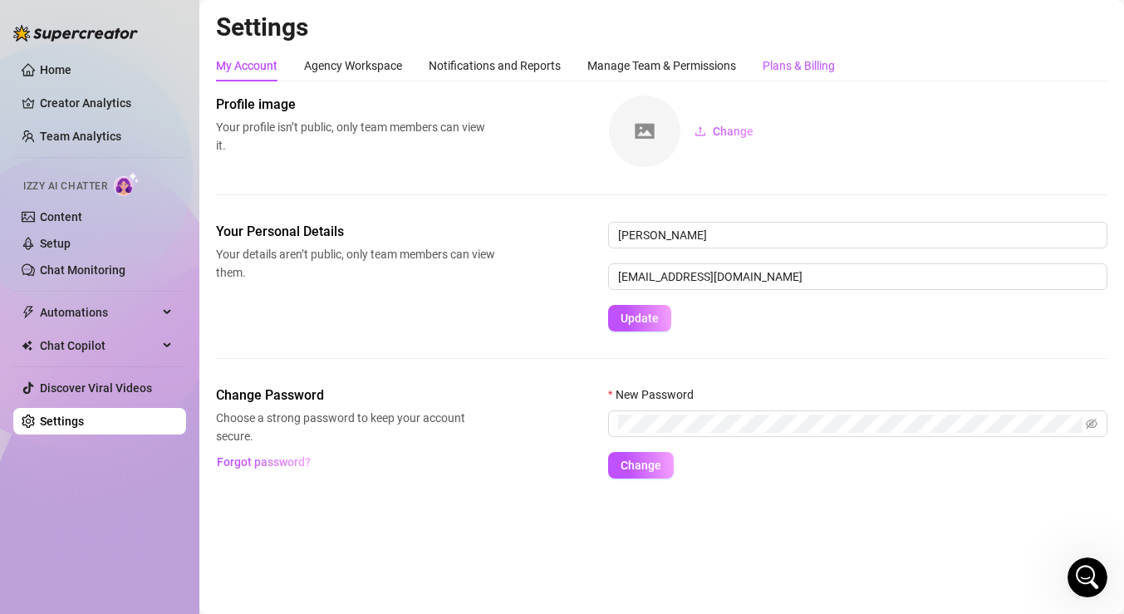
click at [780, 73] on div "Plans & Billing" at bounding box center [799, 66] width 72 height 18
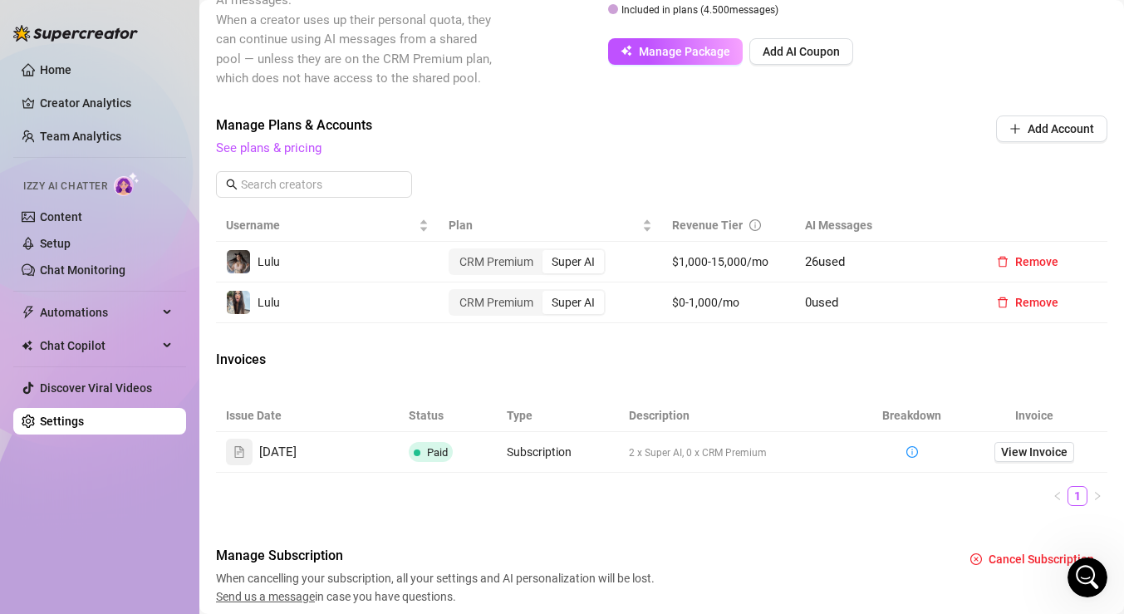
scroll to position [469, 0]
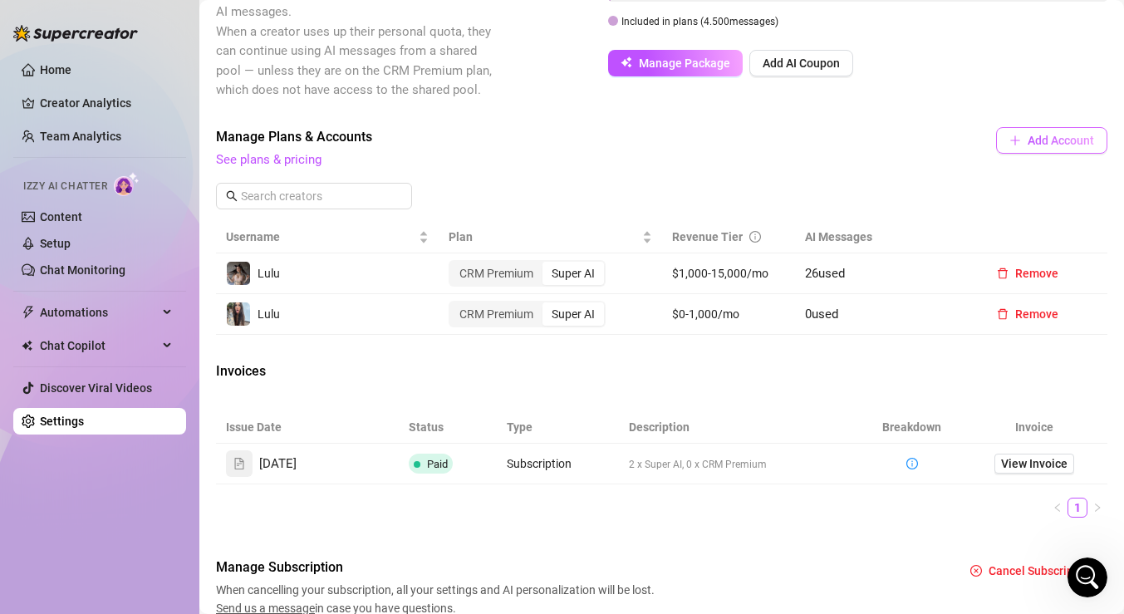
click at [1035, 135] on span "Add Account" at bounding box center [1061, 140] width 66 height 13
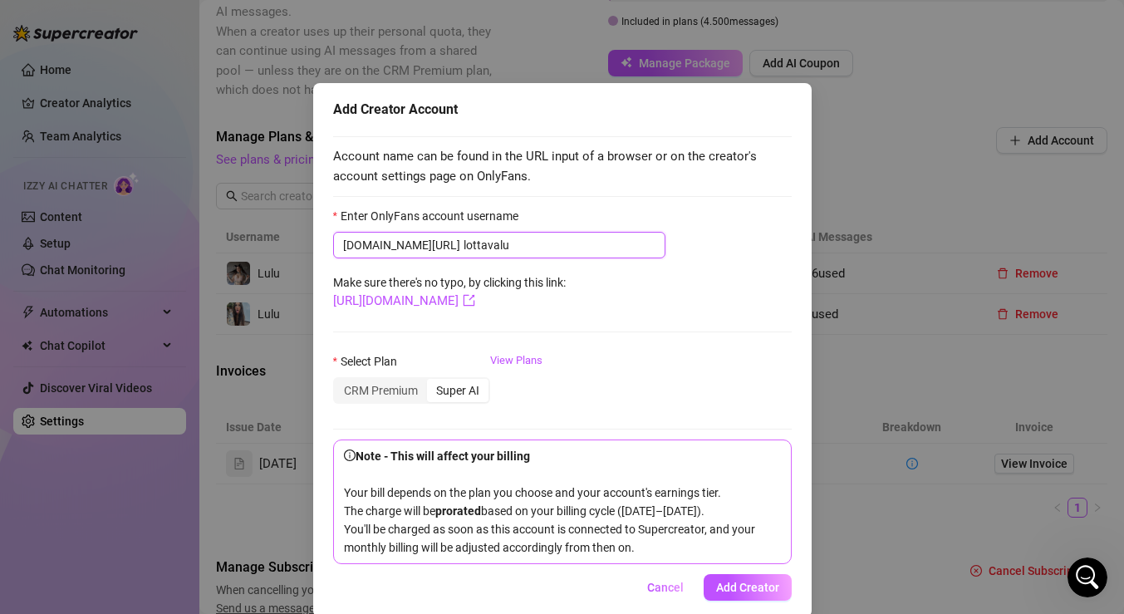
scroll to position [42, 0]
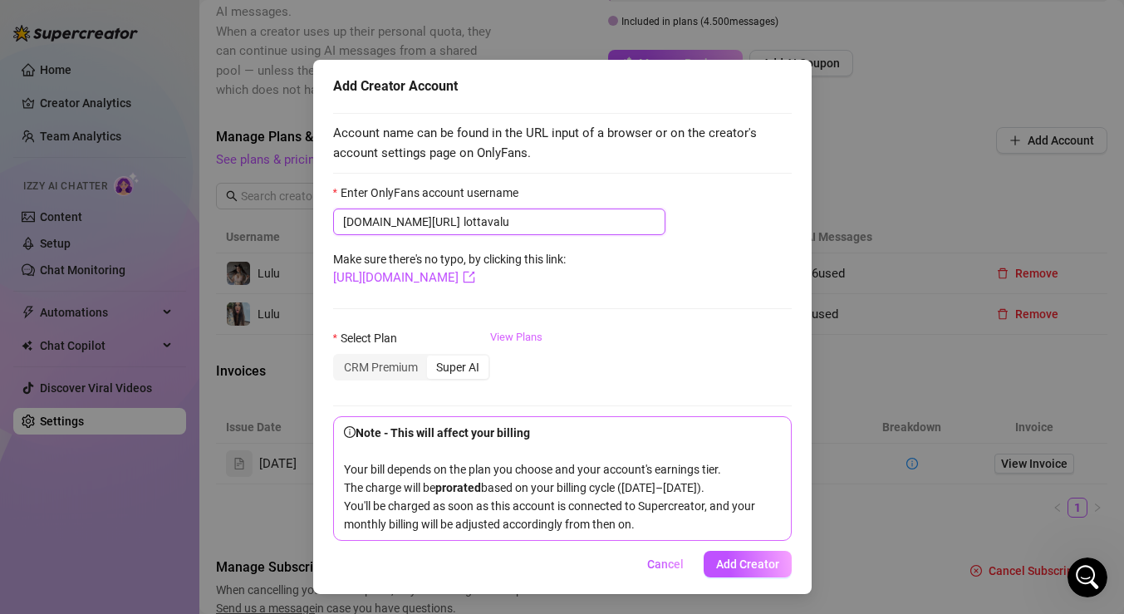
type input "lottavalu"
click at [521, 329] on link "View Plans" at bounding box center [516, 362] width 52 height 66
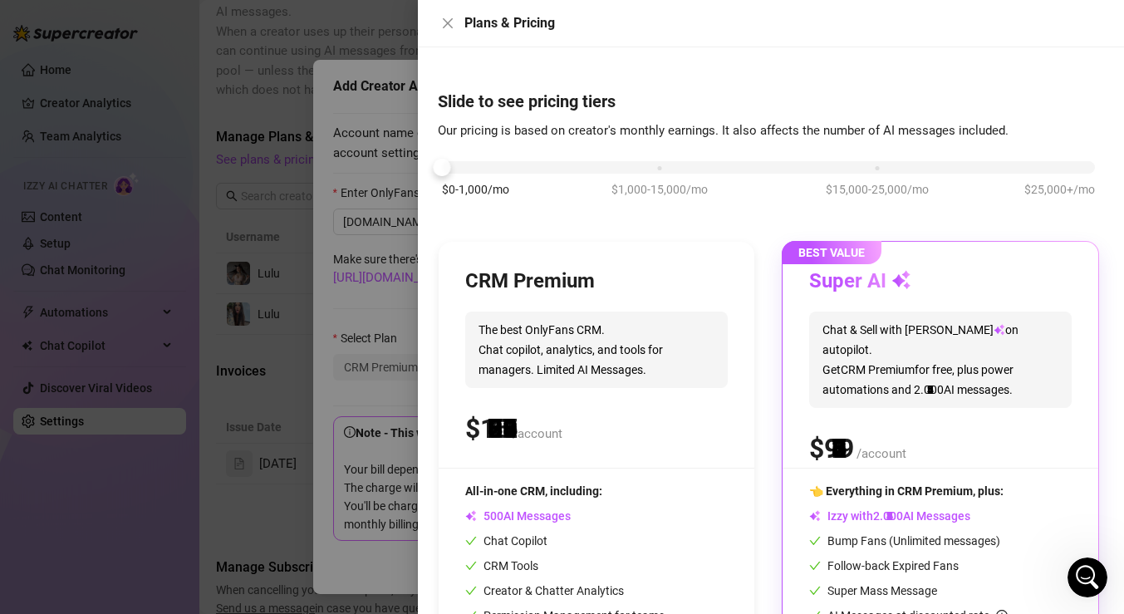
click at [464, 168] on div "$0-1,000/mo $1,000-15,000/mo $15,000-25,000/mo $25,000+/mo" at bounding box center [768, 163] width 653 height 10
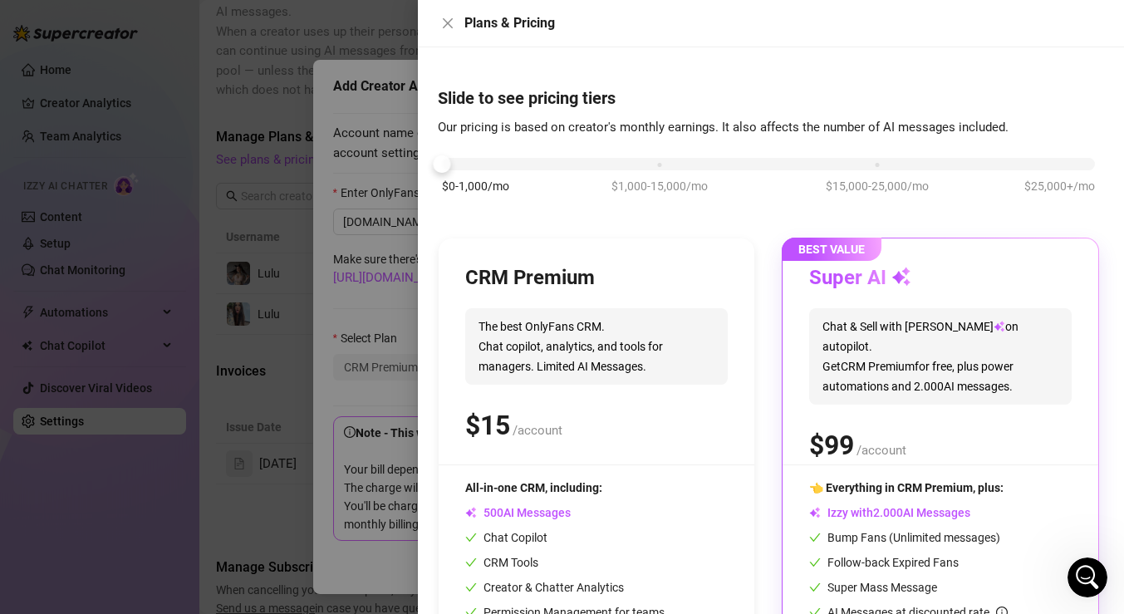
scroll to position [0, 0]
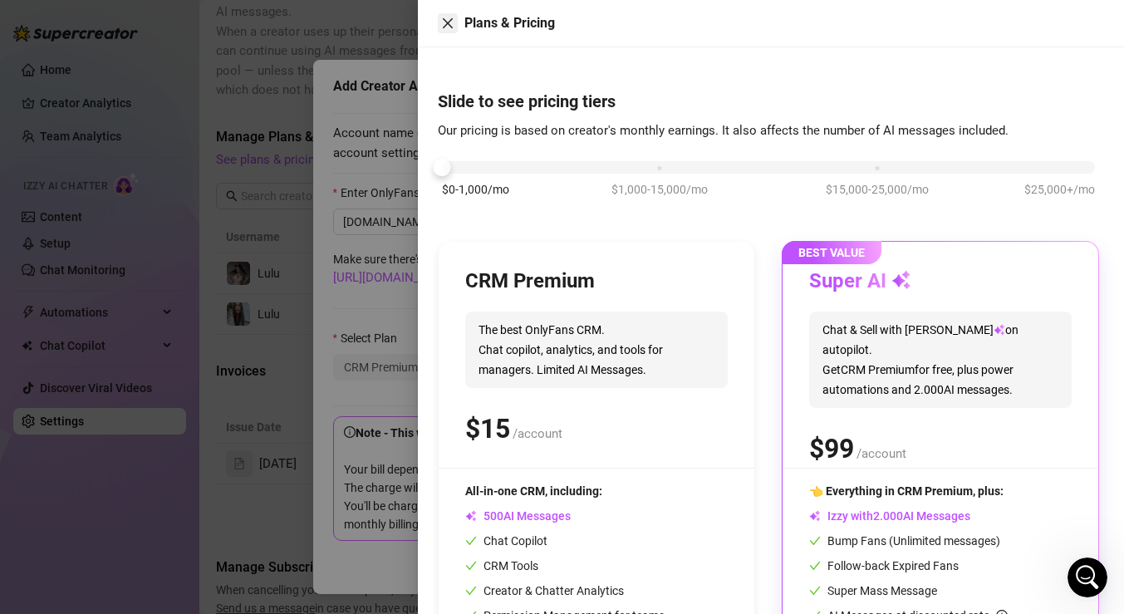
click at [446, 22] on icon "close" at bounding box center [448, 23] width 10 height 10
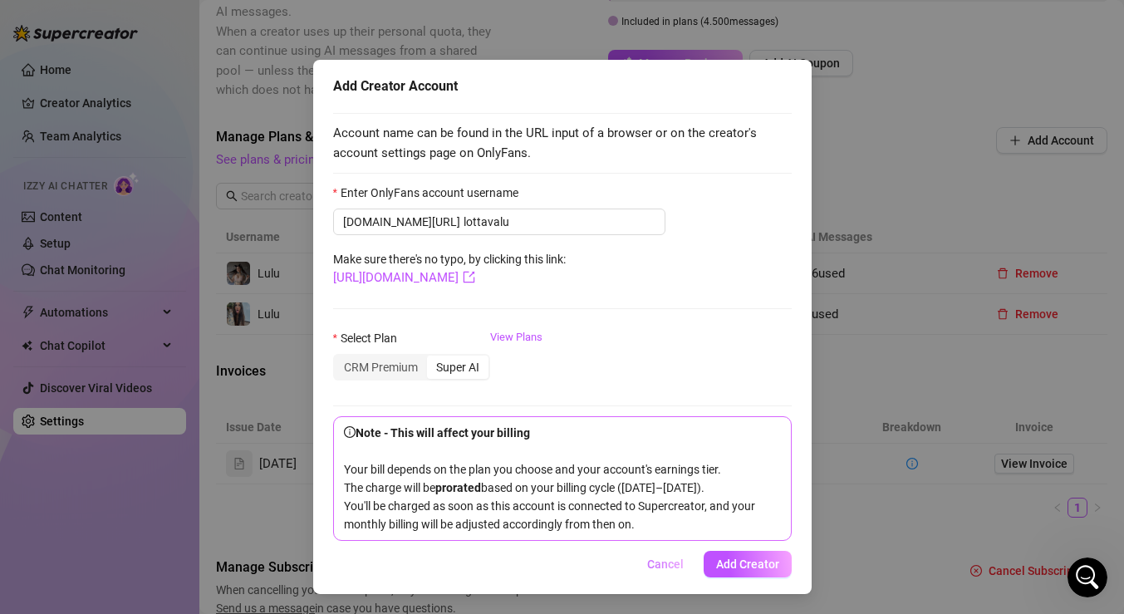
click at [672, 560] on span "Cancel" at bounding box center [665, 564] width 37 height 13
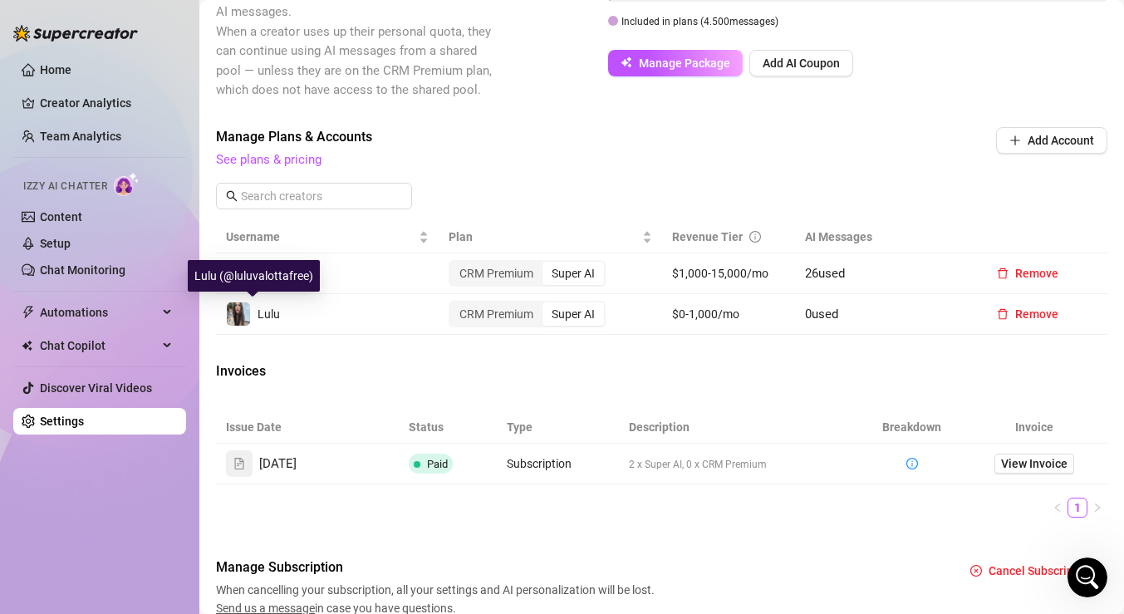
click at [258, 317] on span "Lulu" at bounding box center [269, 313] width 22 height 13
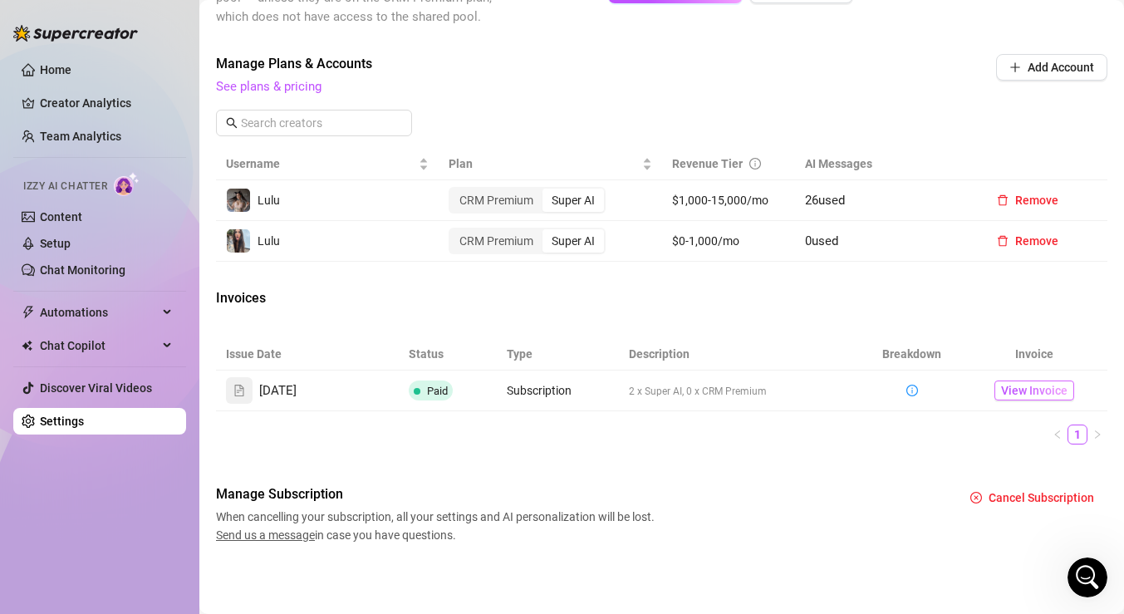
click at [1019, 386] on span "View Invoice" at bounding box center [1034, 390] width 66 height 18
click at [494, 248] on div "CRM Premium" at bounding box center [496, 240] width 92 height 23
click at [455, 232] on input "CRM Premium" at bounding box center [455, 232] width 0 height 0
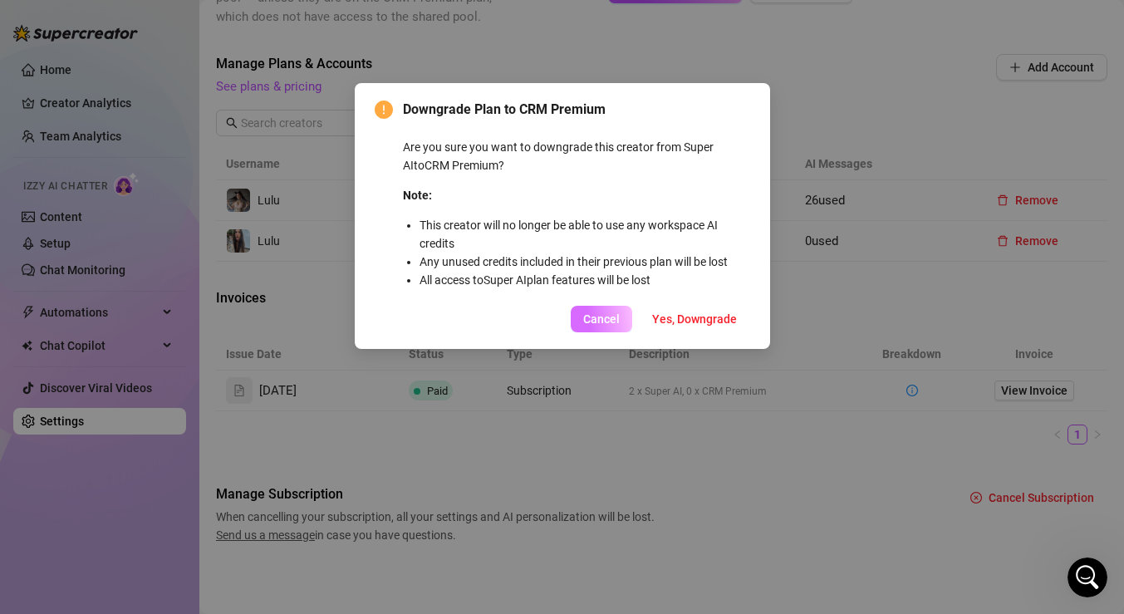
click at [613, 323] on span "Cancel" at bounding box center [601, 318] width 37 height 13
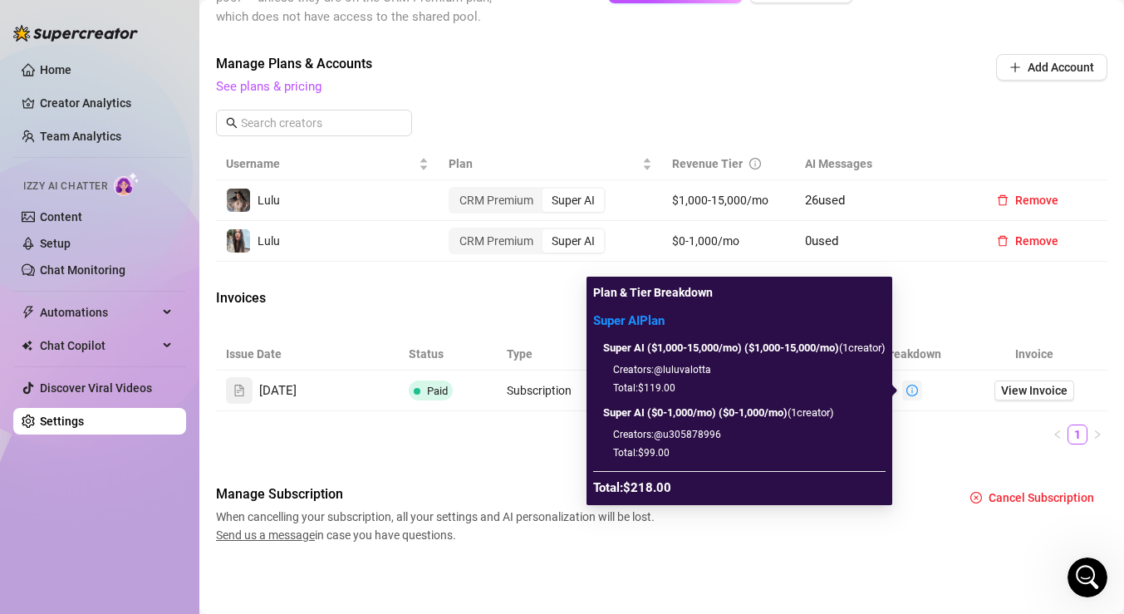
click at [914, 390] on icon "info-circle" at bounding box center [913, 391] width 12 height 12
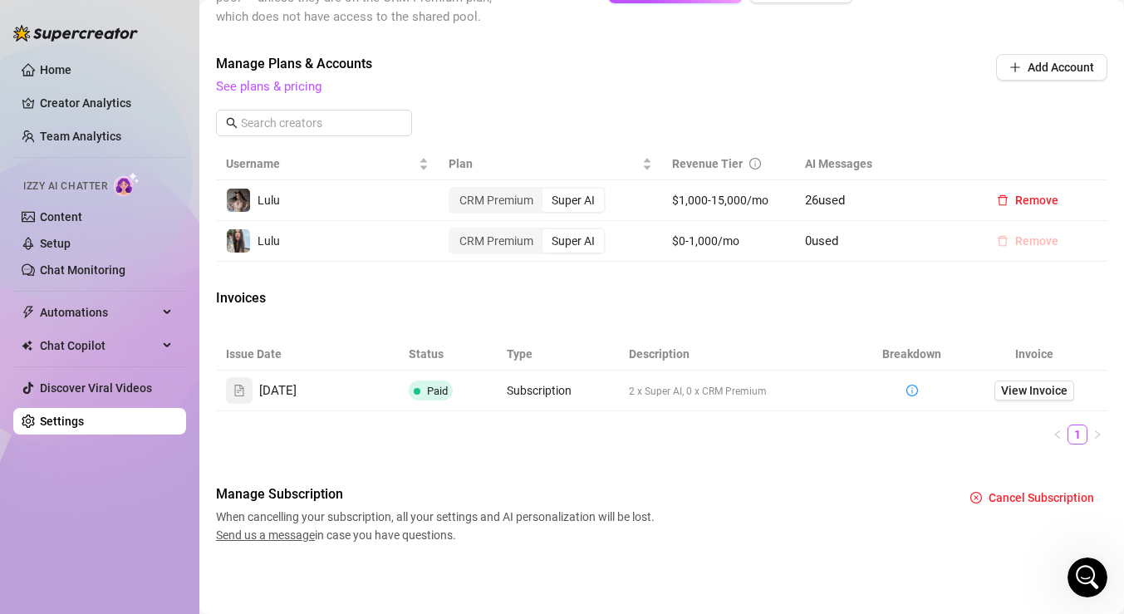
click at [1034, 242] on span "Remove" at bounding box center [1036, 240] width 43 height 13
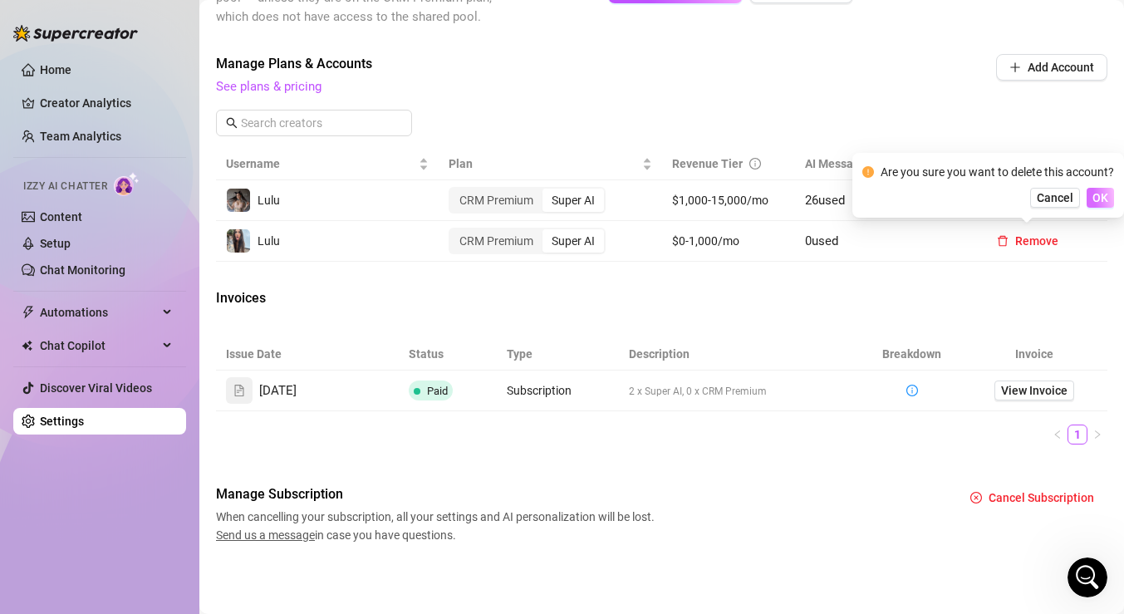
click at [1102, 199] on span "OK" at bounding box center [1101, 197] width 16 height 13
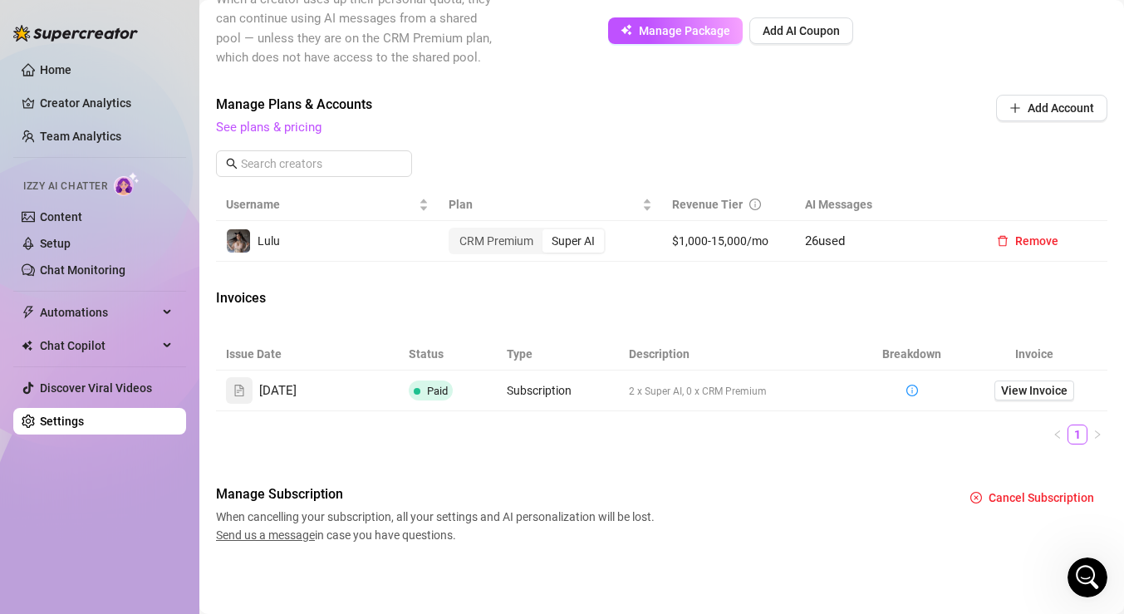
scroll to position [501, 0]
click at [1039, 384] on span "View Invoice" at bounding box center [1034, 390] width 66 height 18
click at [654, 394] on span "2 x Super AI, 0 x CRM Premium" at bounding box center [698, 392] width 138 height 12
drag, startPoint x: 517, startPoint y: 393, endPoint x: 610, endPoint y: 393, distance: 93.1
click at [610, 393] on td "Subscription" at bounding box center [558, 391] width 122 height 41
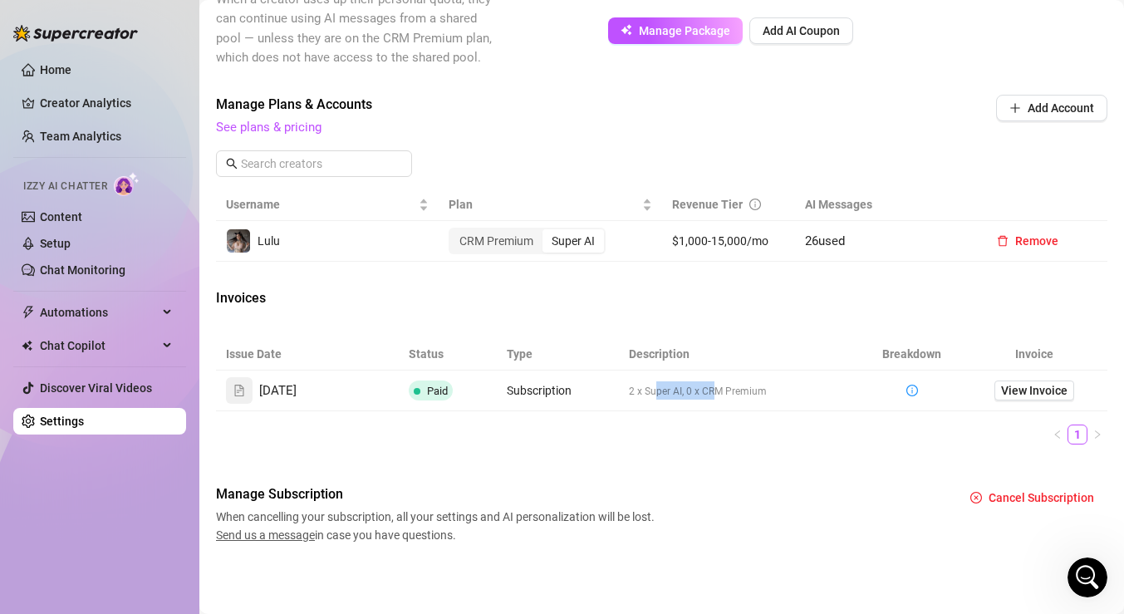
drag, startPoint x: 653, startPoint y: 384, endPoint x: 714, endPoint y: 384, distance: 60.7
click at [714, 384] on td "2 x Super AI, 0 x CRM Premium" at bounding box center [741, 391] width 244 height 41
click at [759, 382] on td "2 x Super AI, 0 x CRM Premium" at bounding box center [741, 391] width 244 height 41
click at [779, 386] on td "2 x Super AI, 0 x CRM Premium" at bounding box center [741, 391] width 244 height 41
click at [866, 573] on main "Settings My Account Agency Workspace Notifications and Reports Manage Team & Pe…" at bounding box center [661, 56] width 925 height 1115
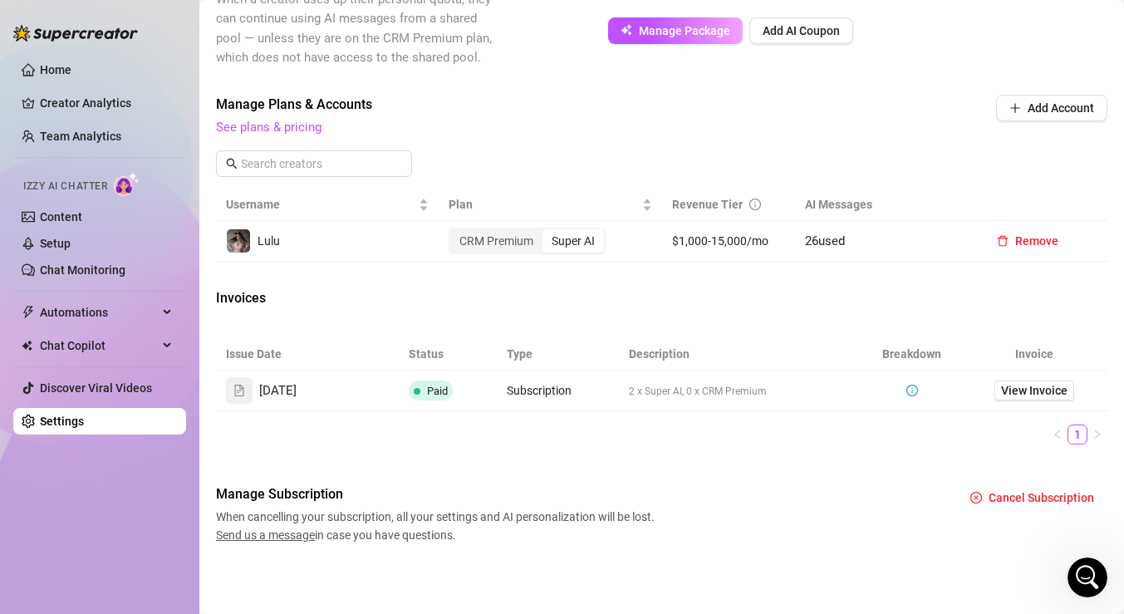
click at [302, 535] on span "Send us a message" at bounding box center [265, 535] width 99 height 13
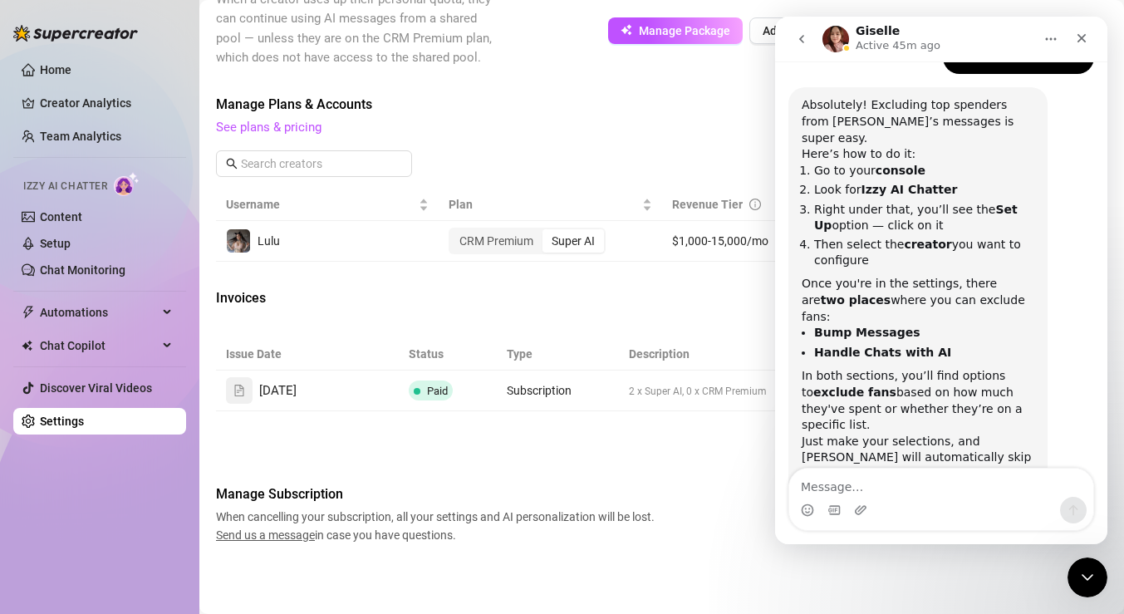
scroll to position [1561, 0]
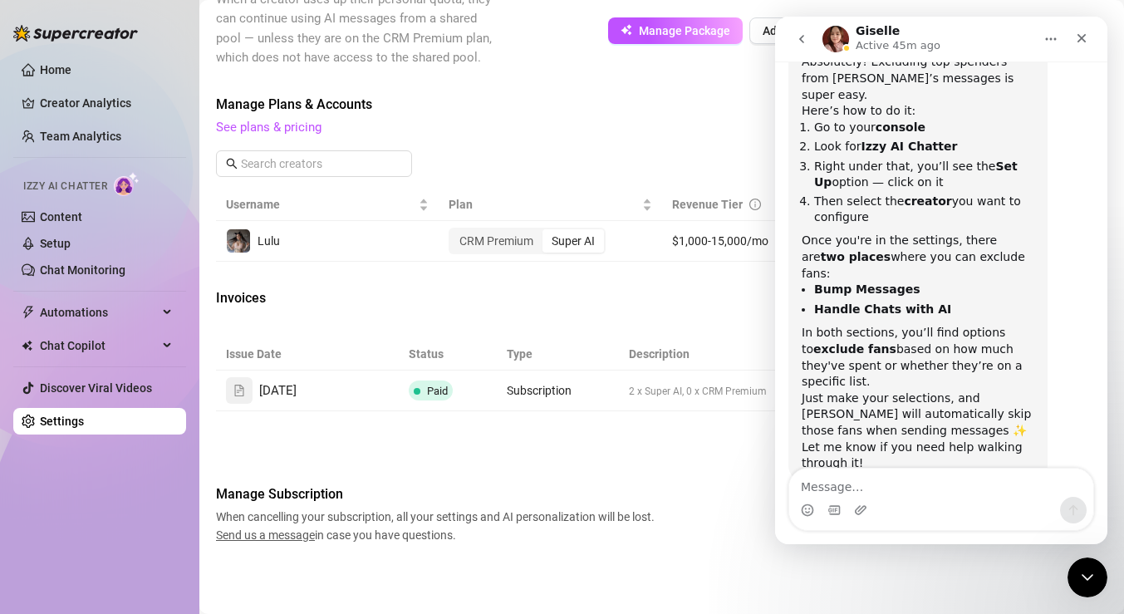
click at [924, 484] on textarea "Message…" at bounding box center [941, 483] width 304 height 28
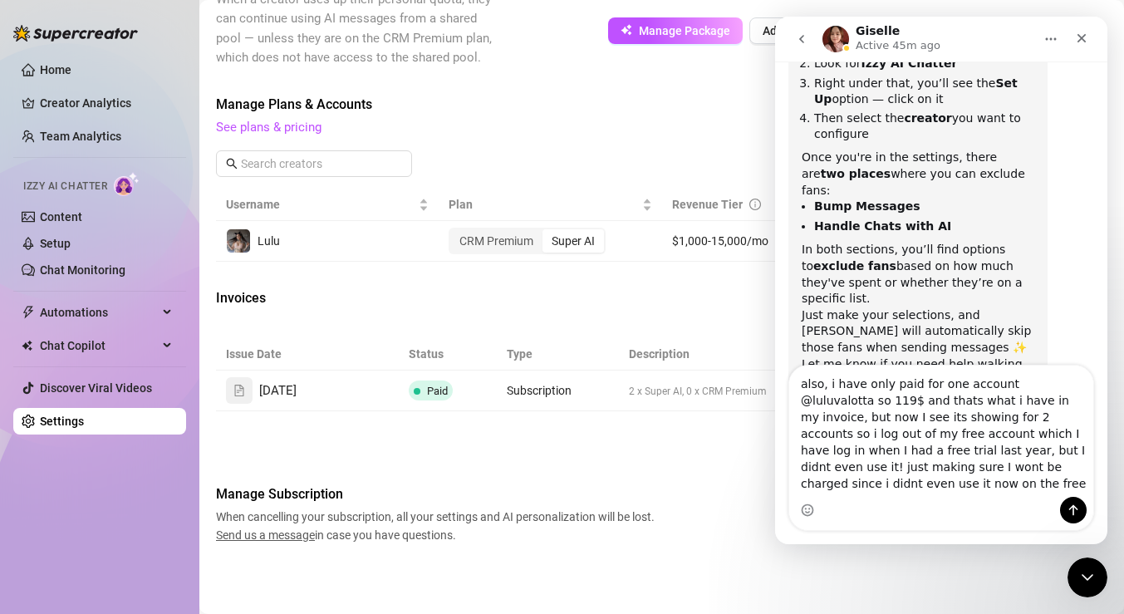
scroll to position [1661, 0]
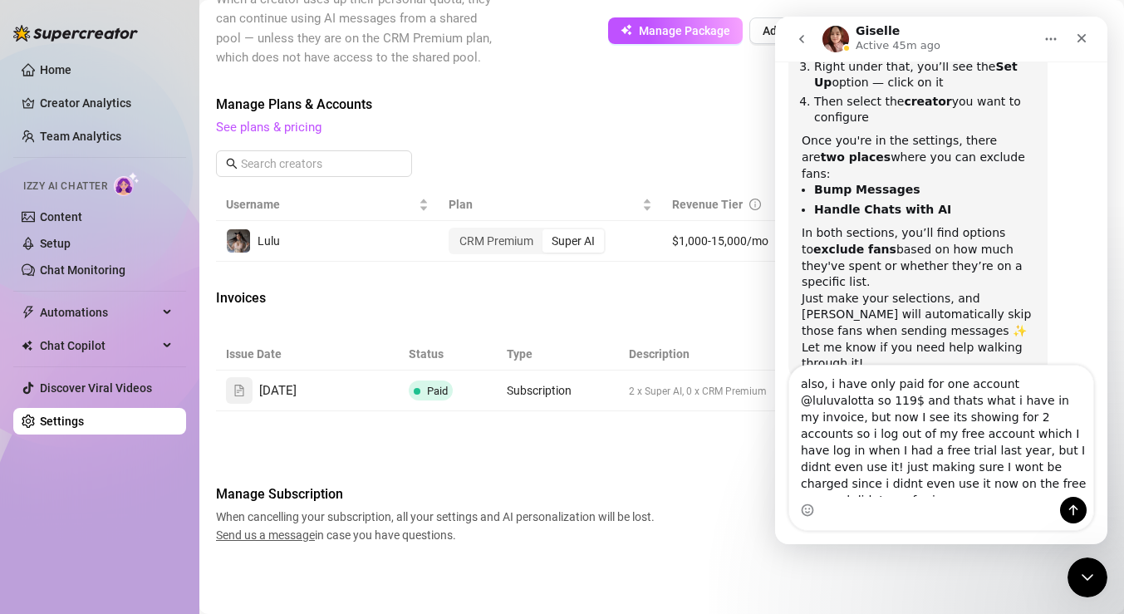
type textarea "also, i have only paid for one account @luluvalotta so 119$ and thats what i ha…"
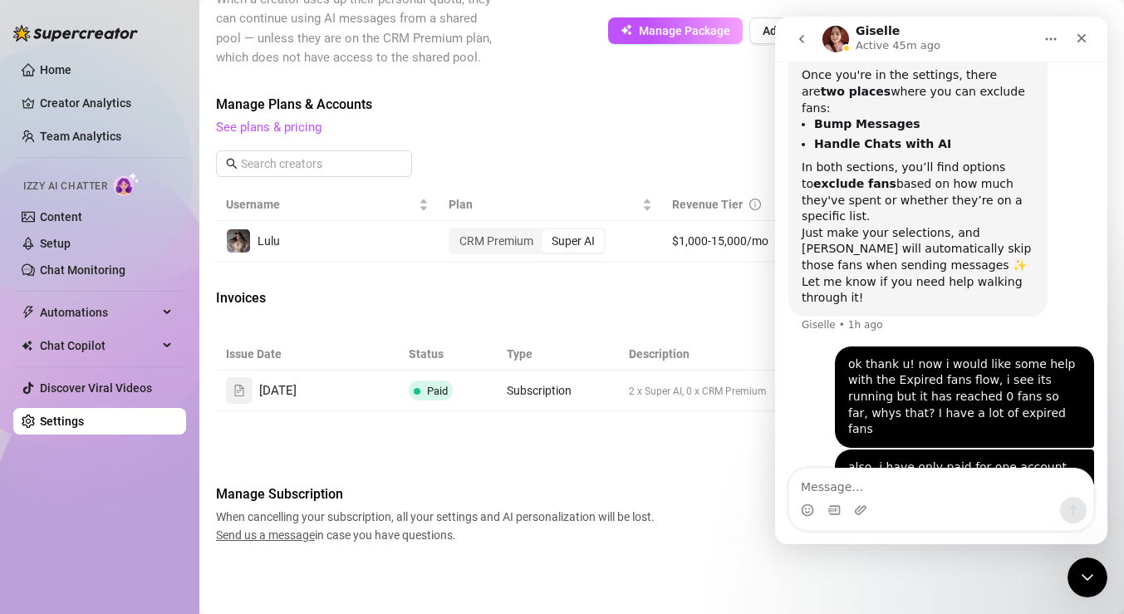
scroll to position [1729, 0]
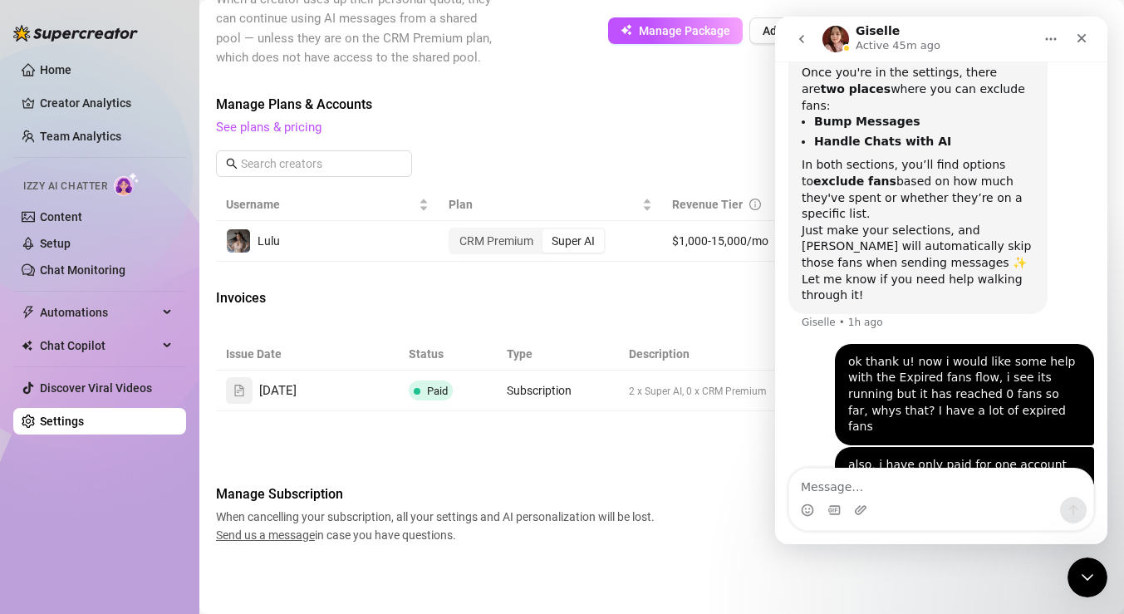
click at [848, 481] on textarea "Message…" at bounding box center [941, 483] width 304 height 28
click at [673, 439] on ul "1" at bounding box center [662, 435] width 892 height 20
drag, startPoint x: 1079, startPoint y: 32, endPoint x: 1821, endPoint y: 71, distance: 743.1
click at [1079, 32] on icon "Close" at bounding box center [1081, 38] width 13 height 13
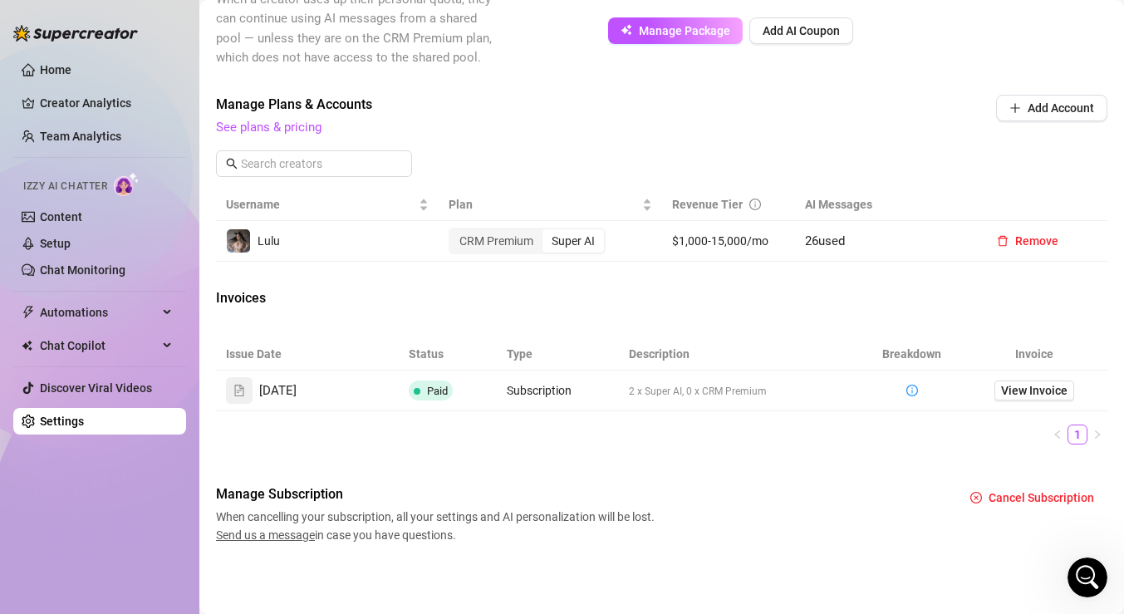
click at [788, 498] on div "Manage Subscription When cancelling your subscription, all your settings and AI…" at bounding box center [662, 514] width 892 height 60
click at [1089, 573] on icon "Open Intercom Messenger" at bounding box center [1085, 575] width 27 height 27
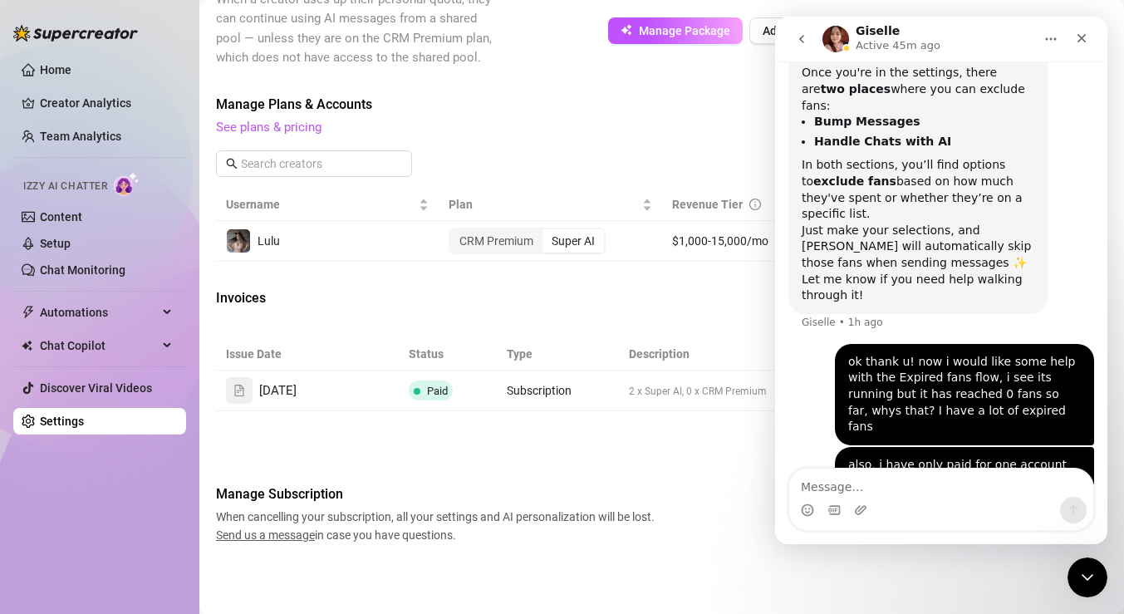
click at [901, 484] on textarea "Message…" at bounding box center [941, 483] width 304 height 28
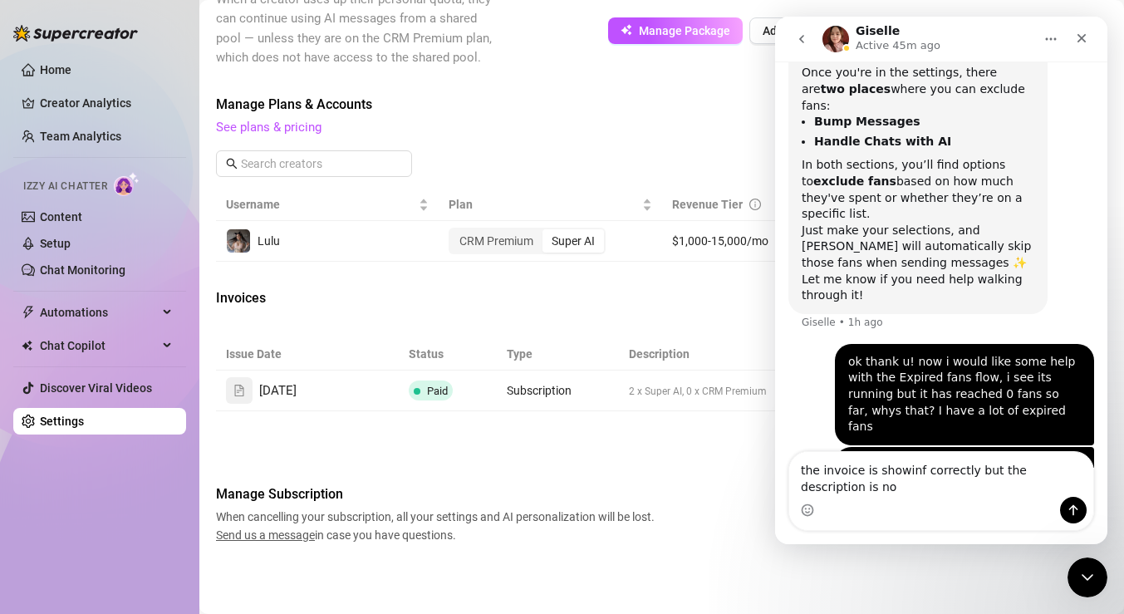
scroll to position [1746, 0]
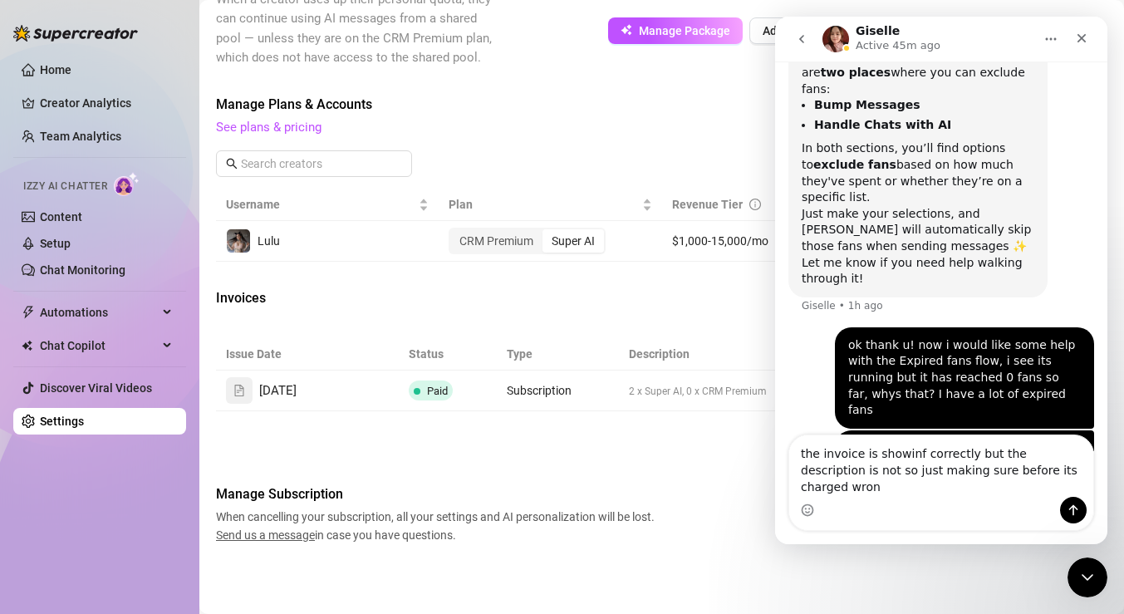
type textarea "the invoice is showinf correctly but the description is not so just making sure…"
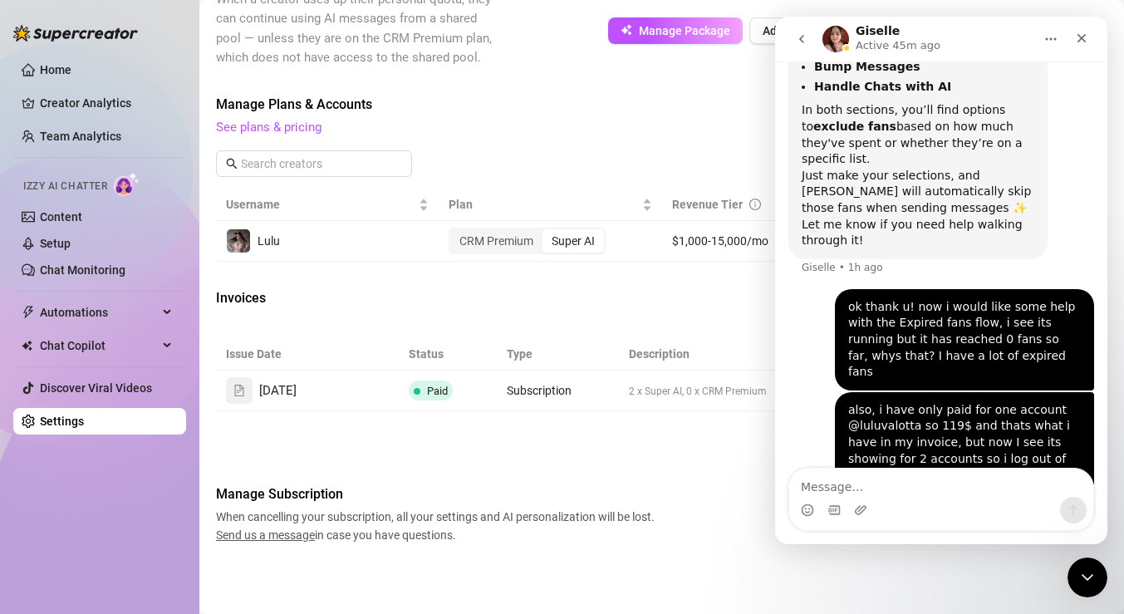
scroll to position [1800, 0]
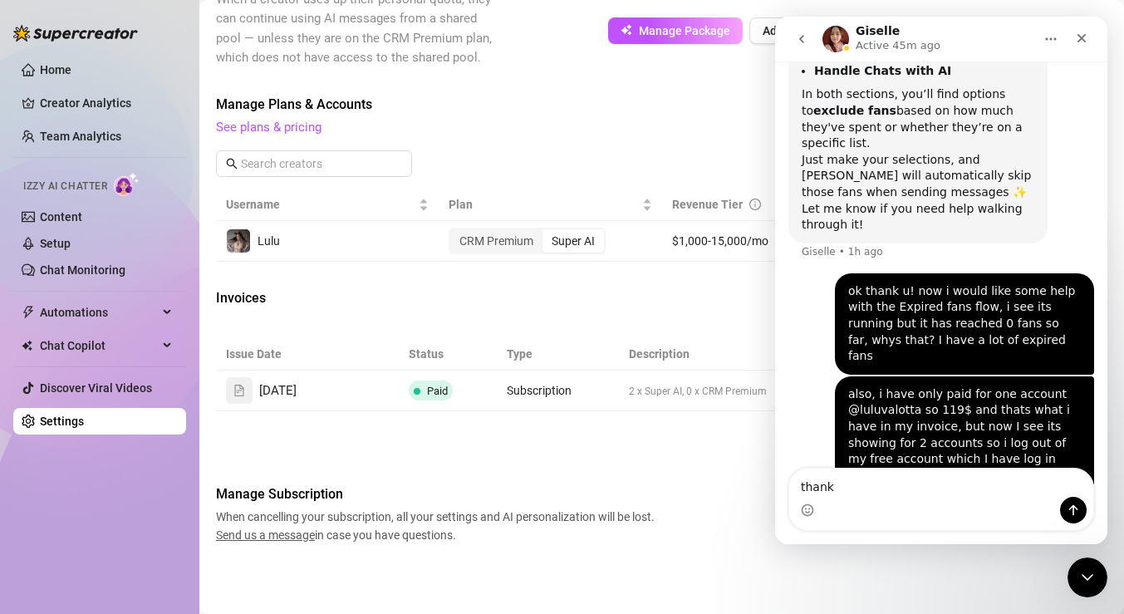
type textarea "thanks"
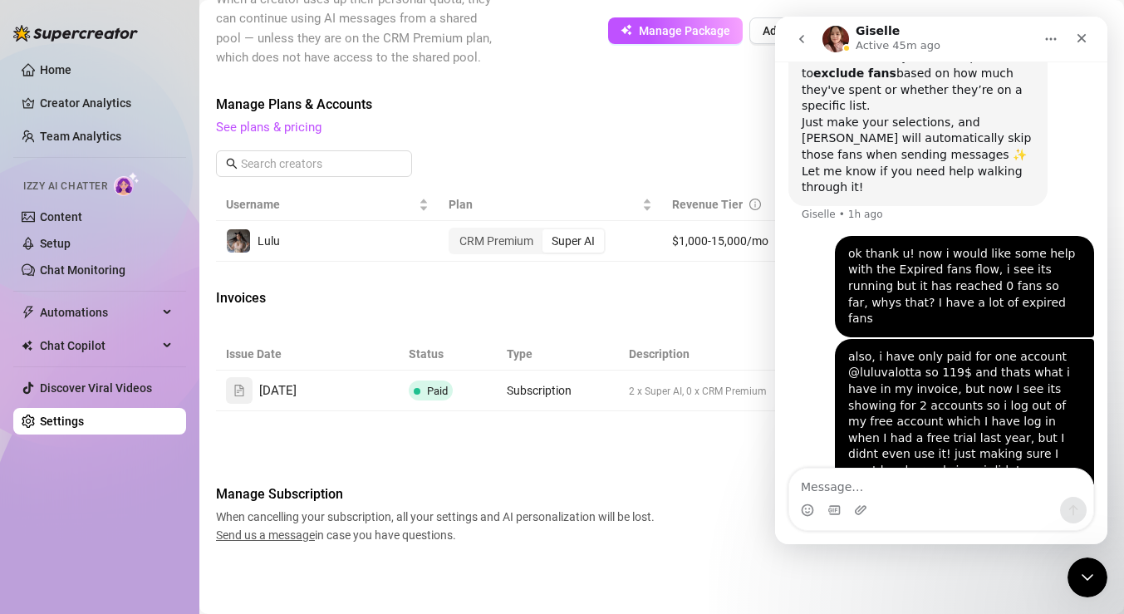
click at [735, 440] on ul "1" at bounding box center [662, 435] width 892 height 20
click at [1082, 42] on icon "Close" at bounding box center [1081, 38] width 13 height 13
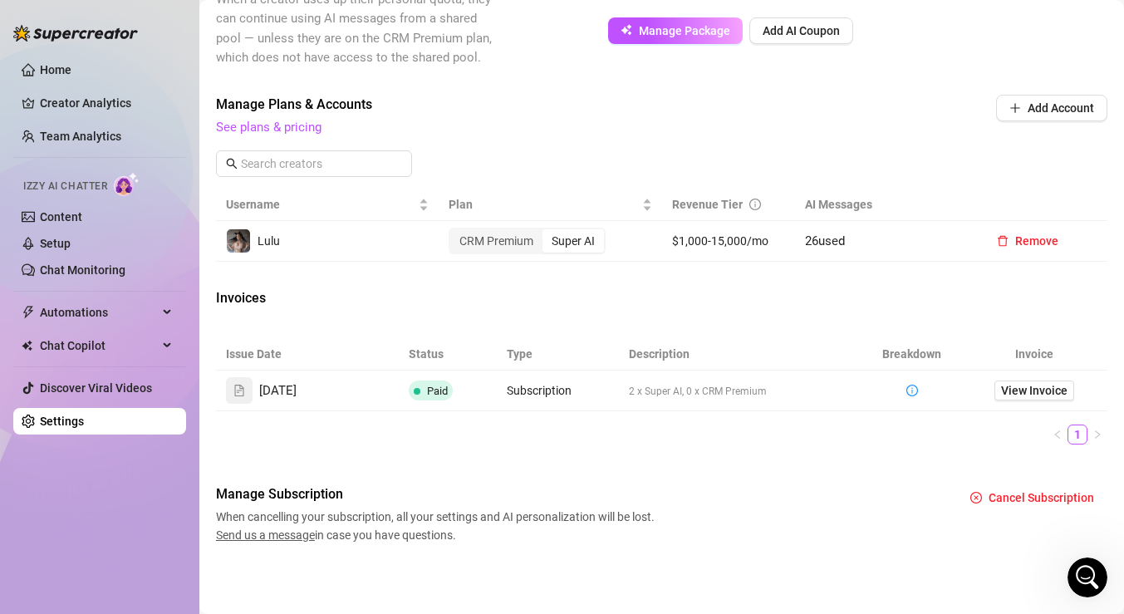
click at [629, 450] on div "Issue Date Status Type Description Breakdown Invoice [DATE] Paid Subscription 2…" at bounding box center [662, 398] width 892 height 120
